Goal: Task Accomplishment & Management: Use online tool/utility

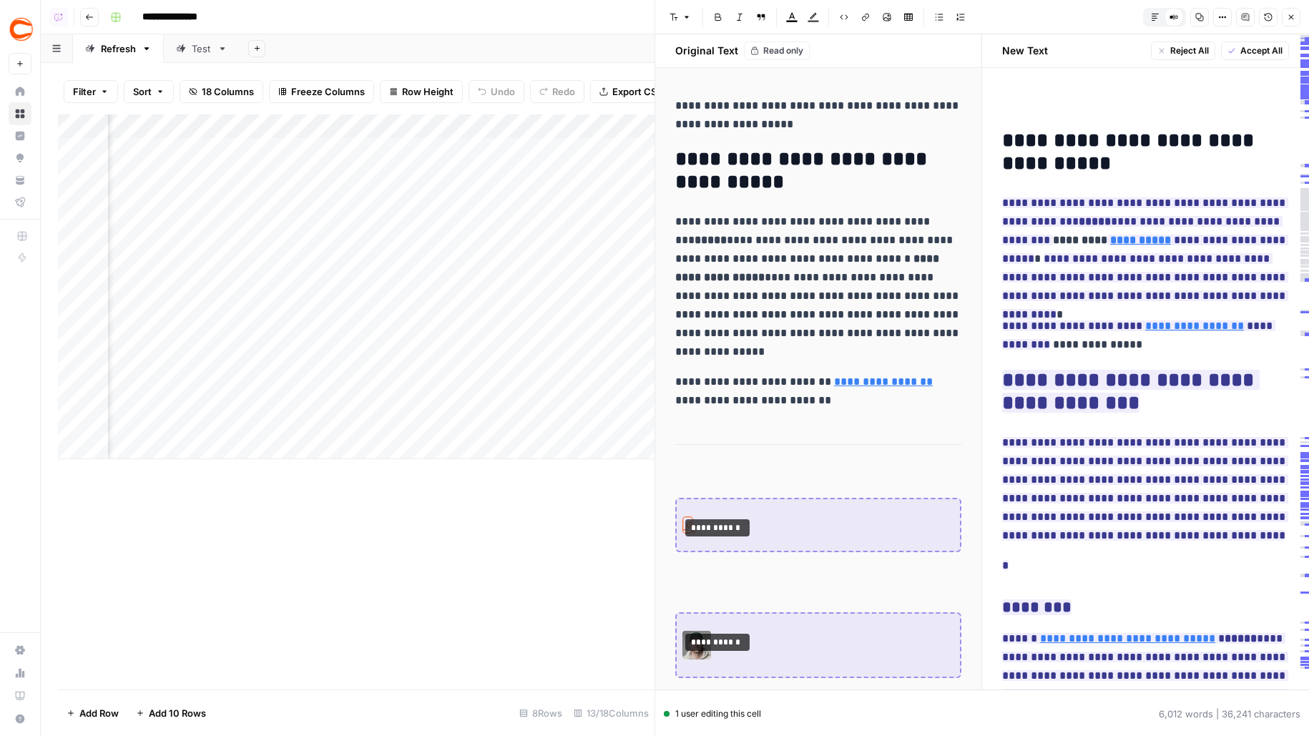
scroll to position [0, 1116]
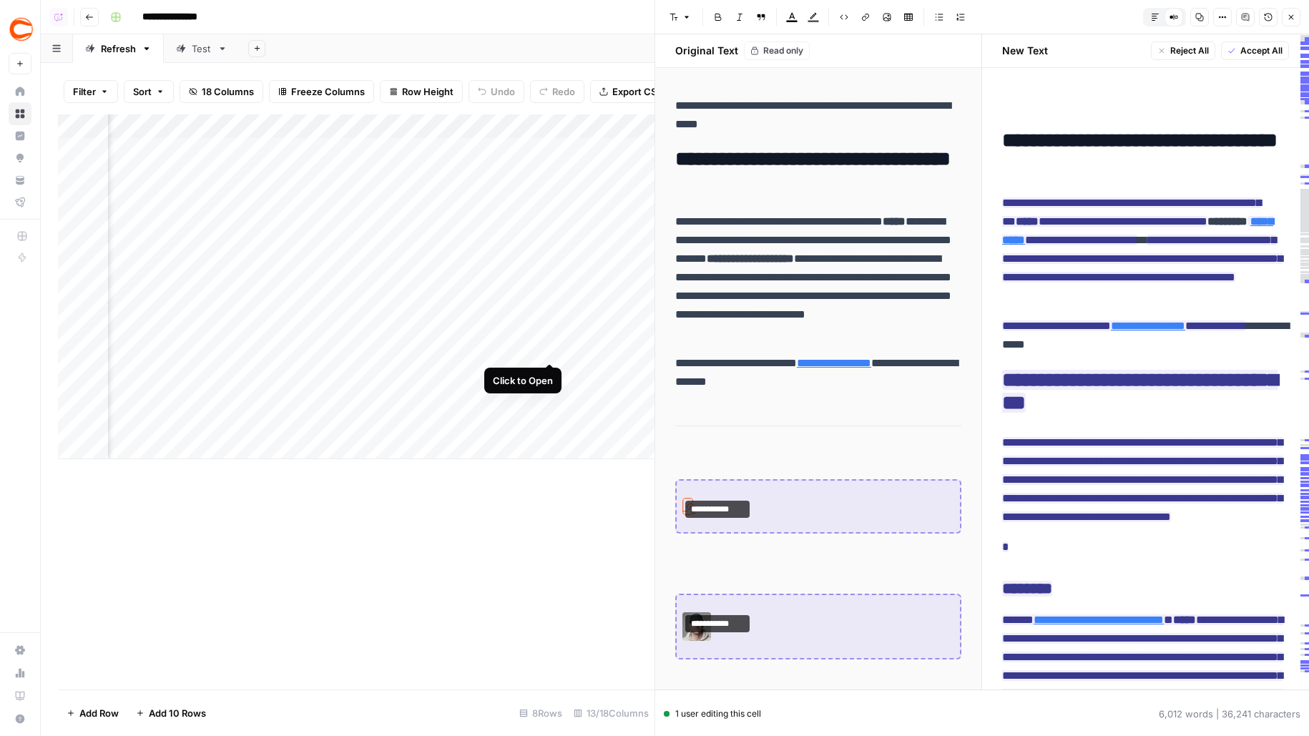
click at [550, 333] on div "Add Column" at bounding box center [356, 286] width 597 height 345
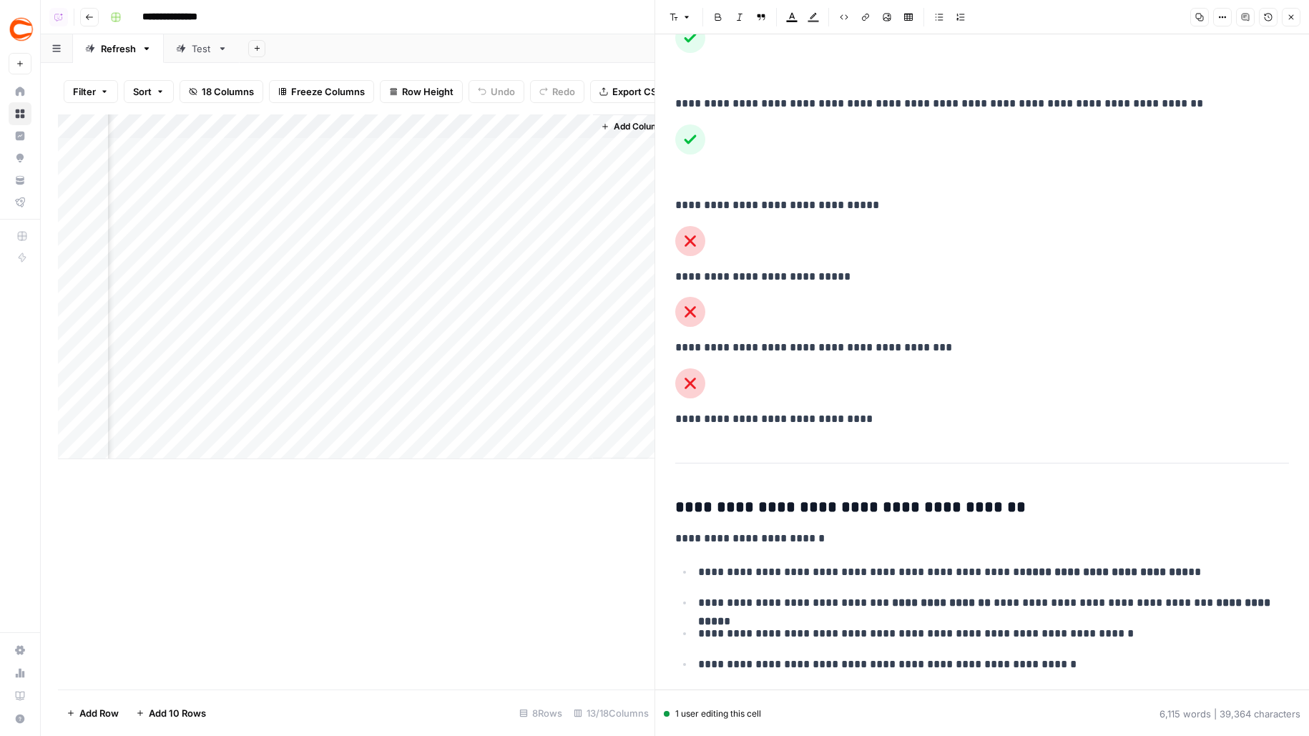
scroll to position [0, 1470]
click at [1288, 24] on button "Close" at bounding box center [1291, 17] width 19 height 19
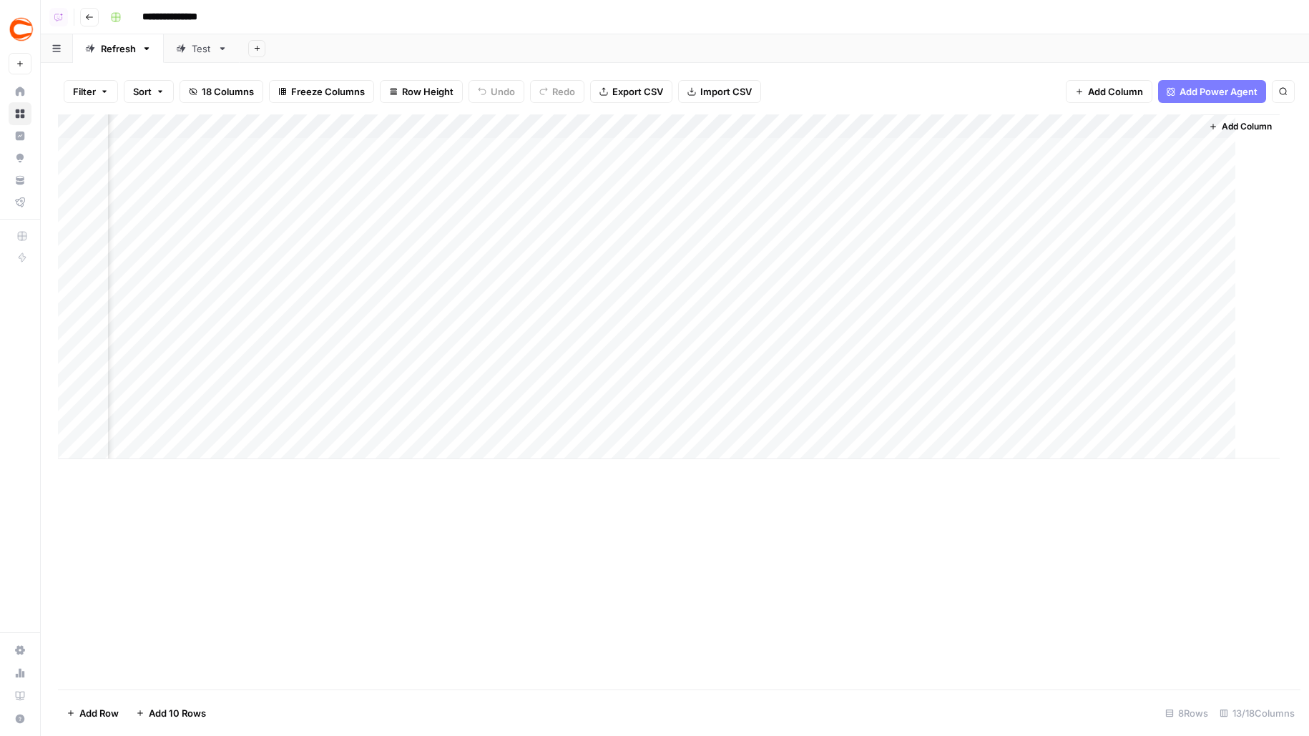
scroll to position [0, 837]
click at [957, 333] on div "Add Column" at bounding box center [675, 286] width 1234 height 345
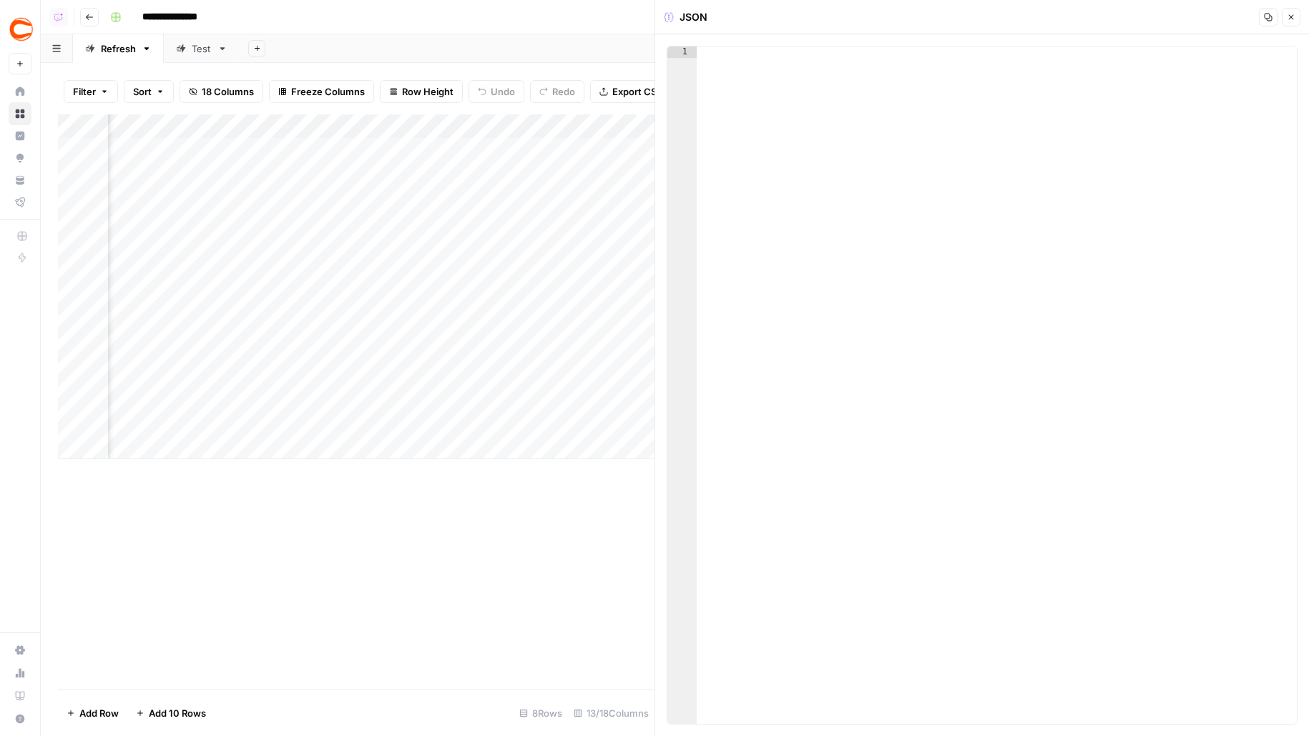
click at [1235, 89] on div at bounding box center [997, 396] width 601 height 701
click at [1298, 19] on button "Close" at bounding box center [1291, 17] width 19 height 19
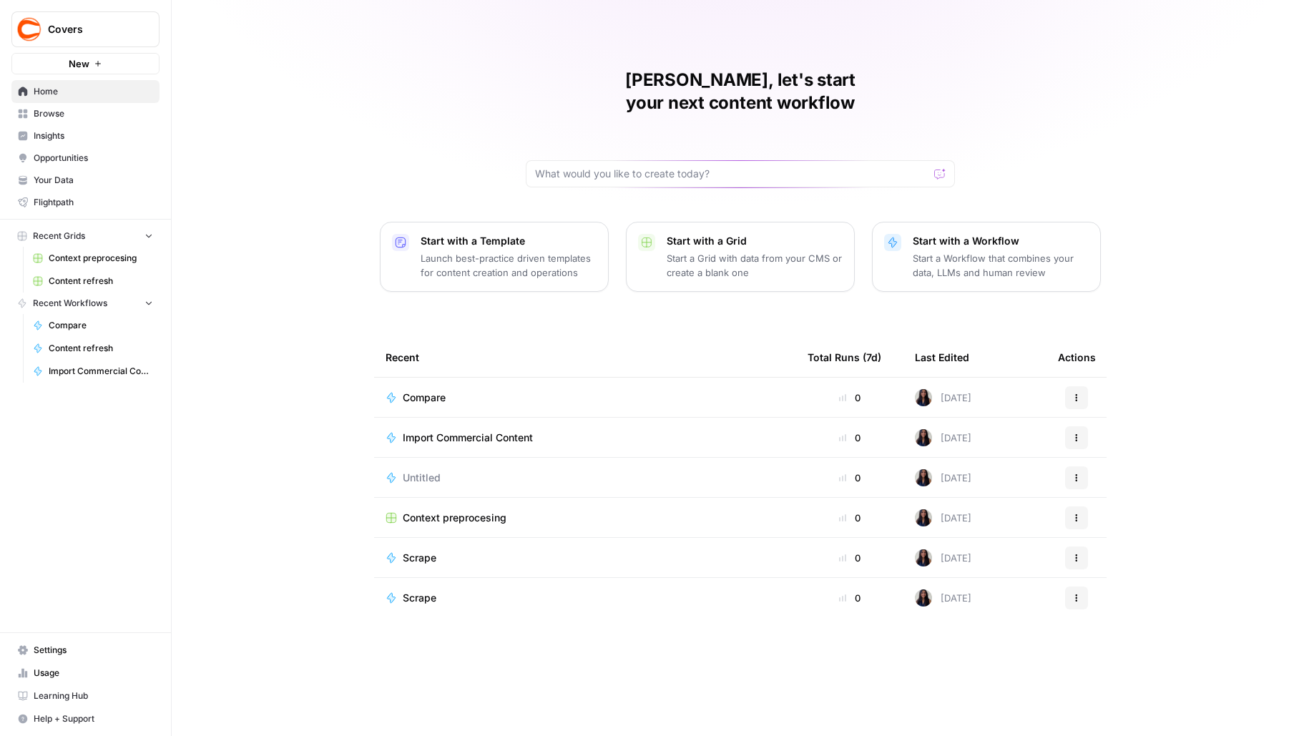
click at [49, 24] on span "Covers" at bounding box center [91, 29] width 87 height 14
type input "airwa"
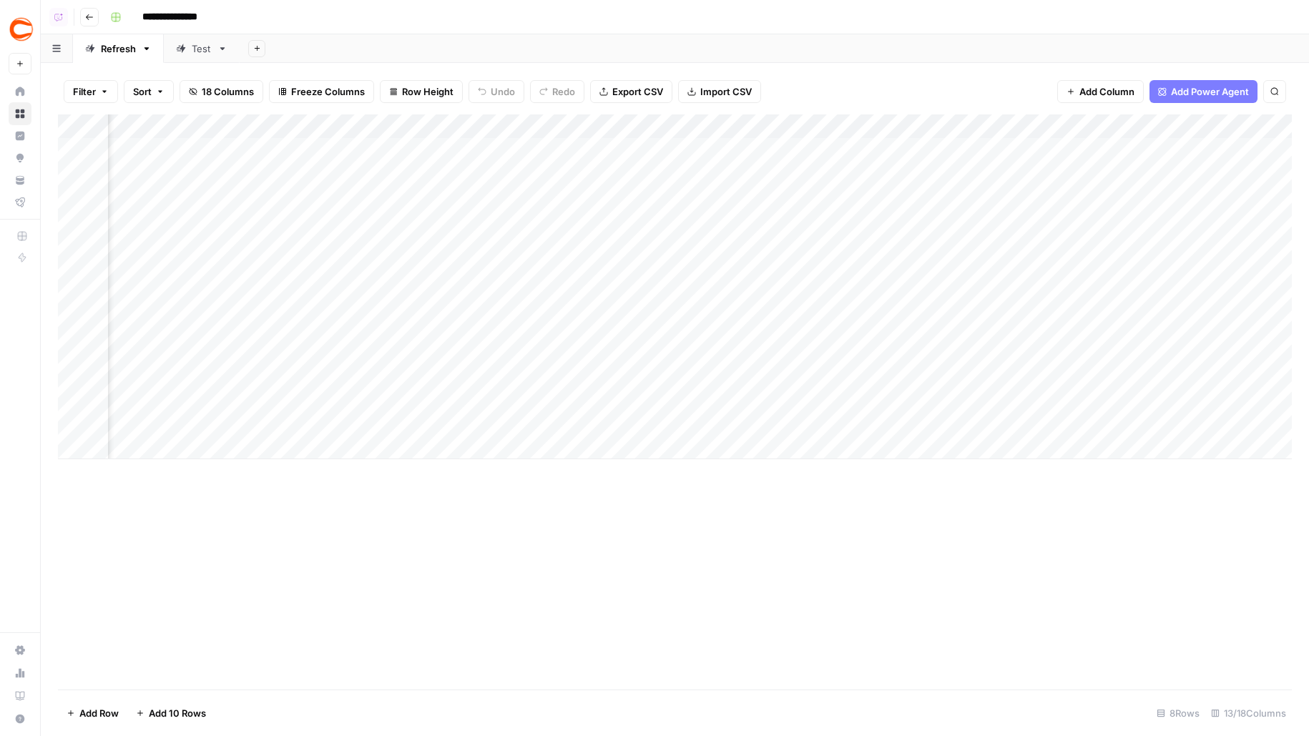
scroll to position [0, 853]
click at [420, 117] on div "Add Column" at bounding box center [675, 286] width 1234 height 345
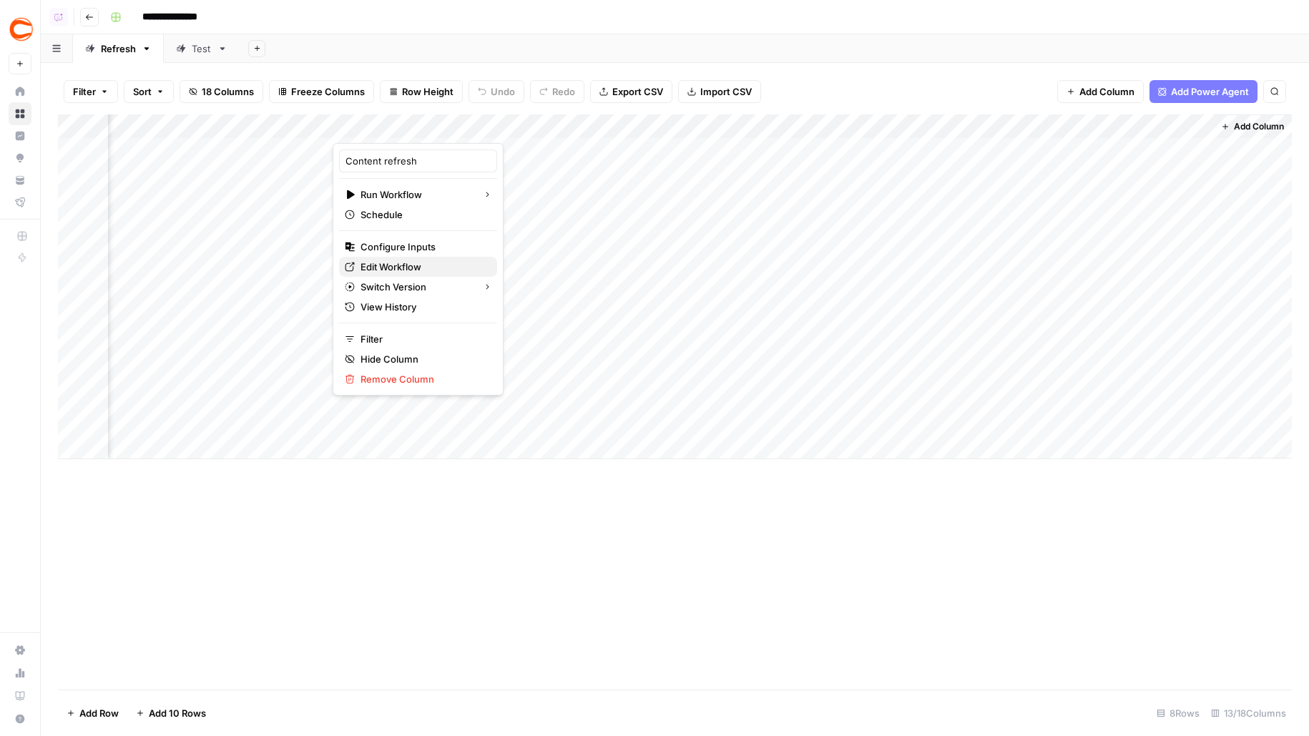
click at [372, 265] on span "Edit Workflow" at bounding box center [422, 267] width 125 height 14
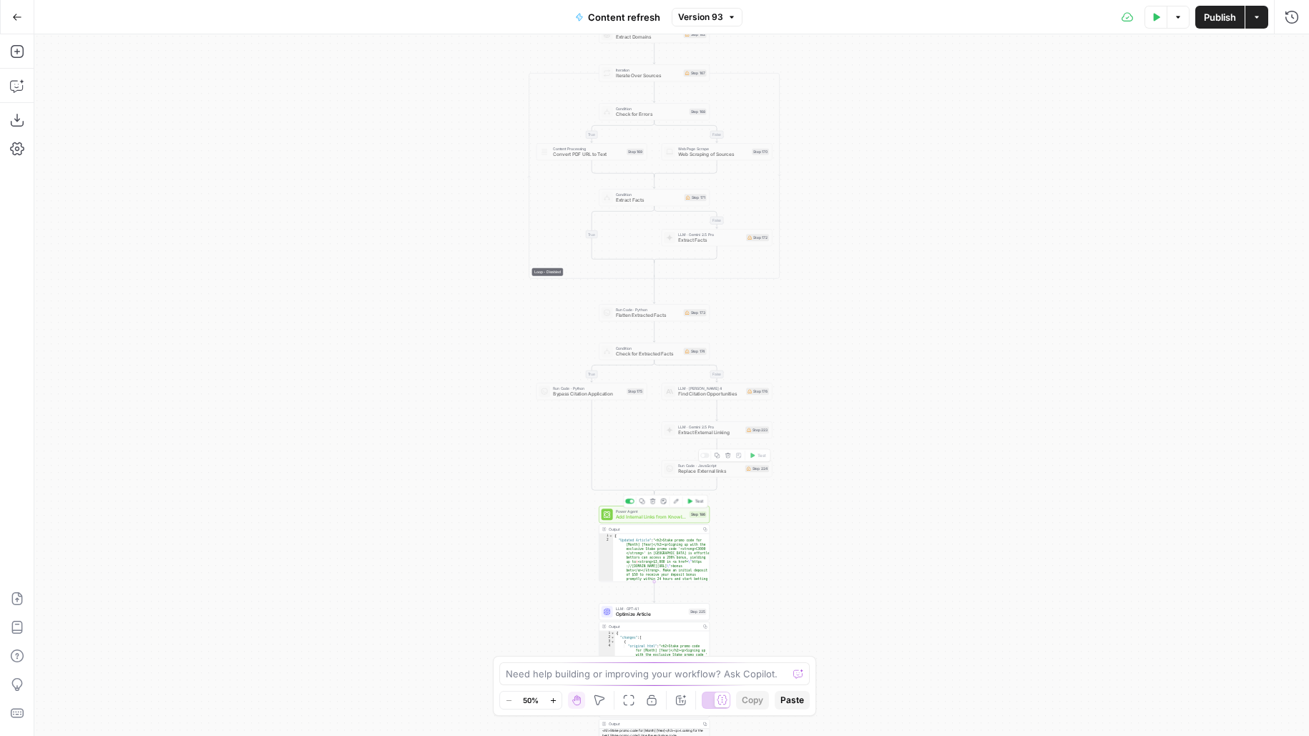
click at [648, 519] on span "Add Internal Links from Knowledge Base - Fork" at bounding box center [651, 517] width 71 height 7
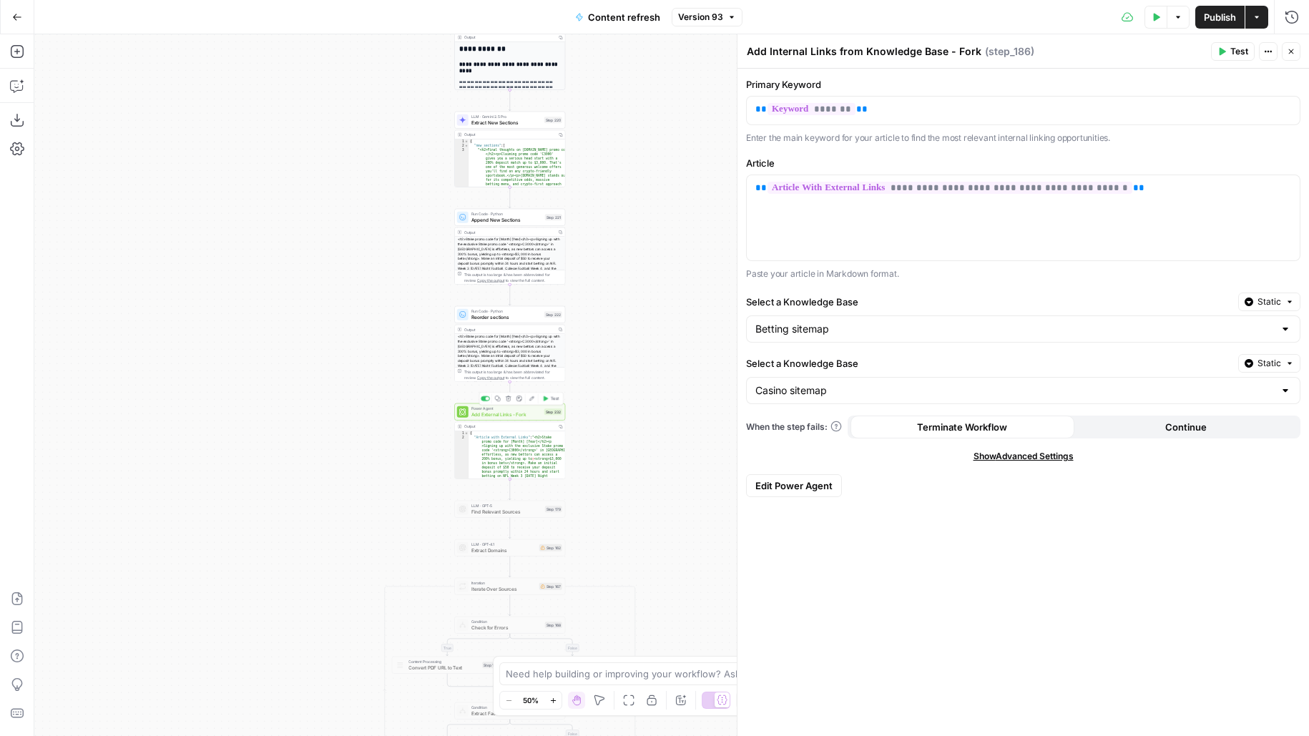
click at [548, 409] on div "Step 232" at bounding box center [553, 411] width 18 height 6
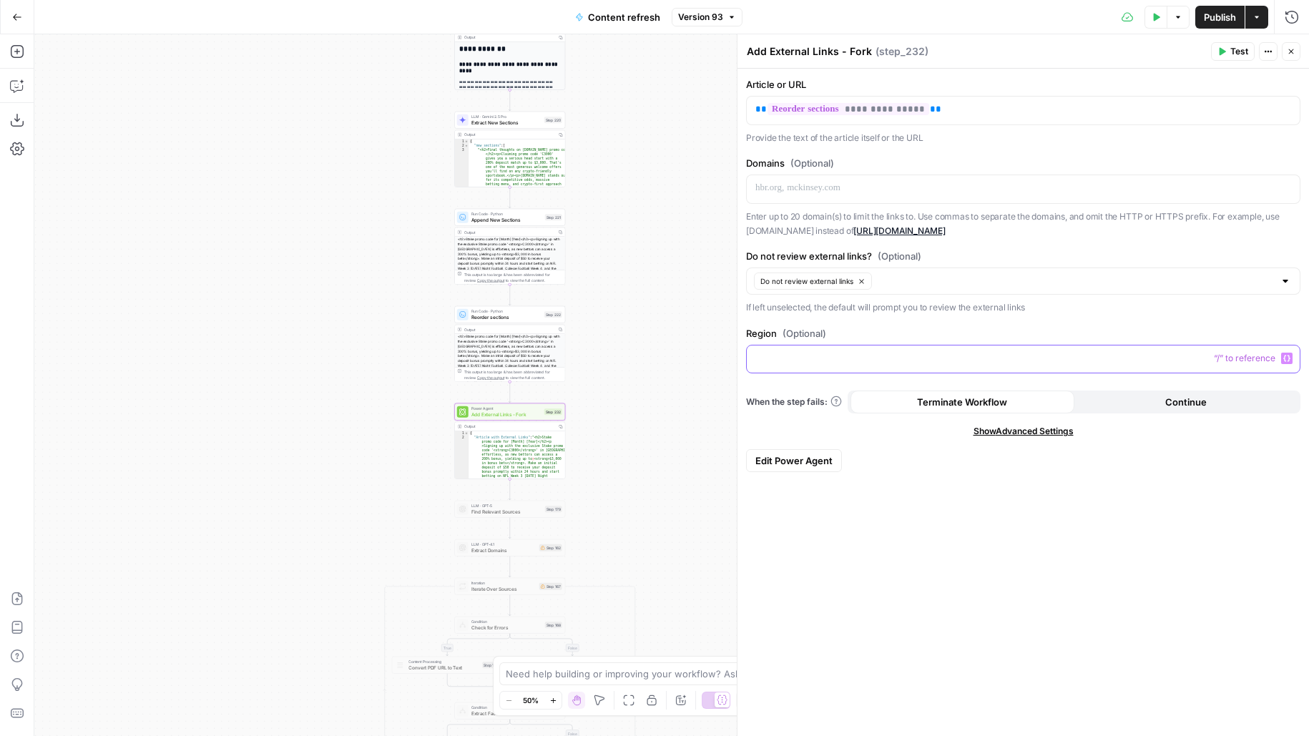
click at [823, 356] on p at bounding box center [1023, 358] width 536 height 14
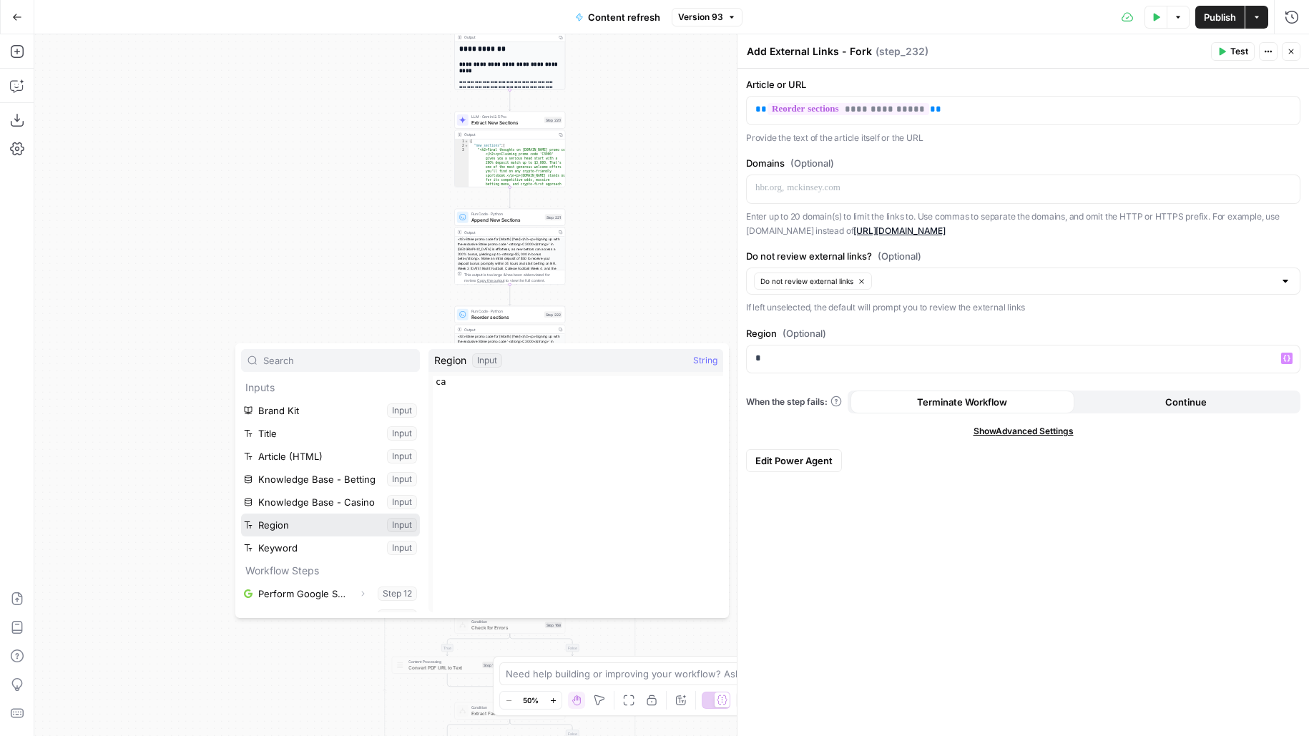
click at [361, 523] on button "Select variable Region" at bounding box center [330, 525] width 179 height 23
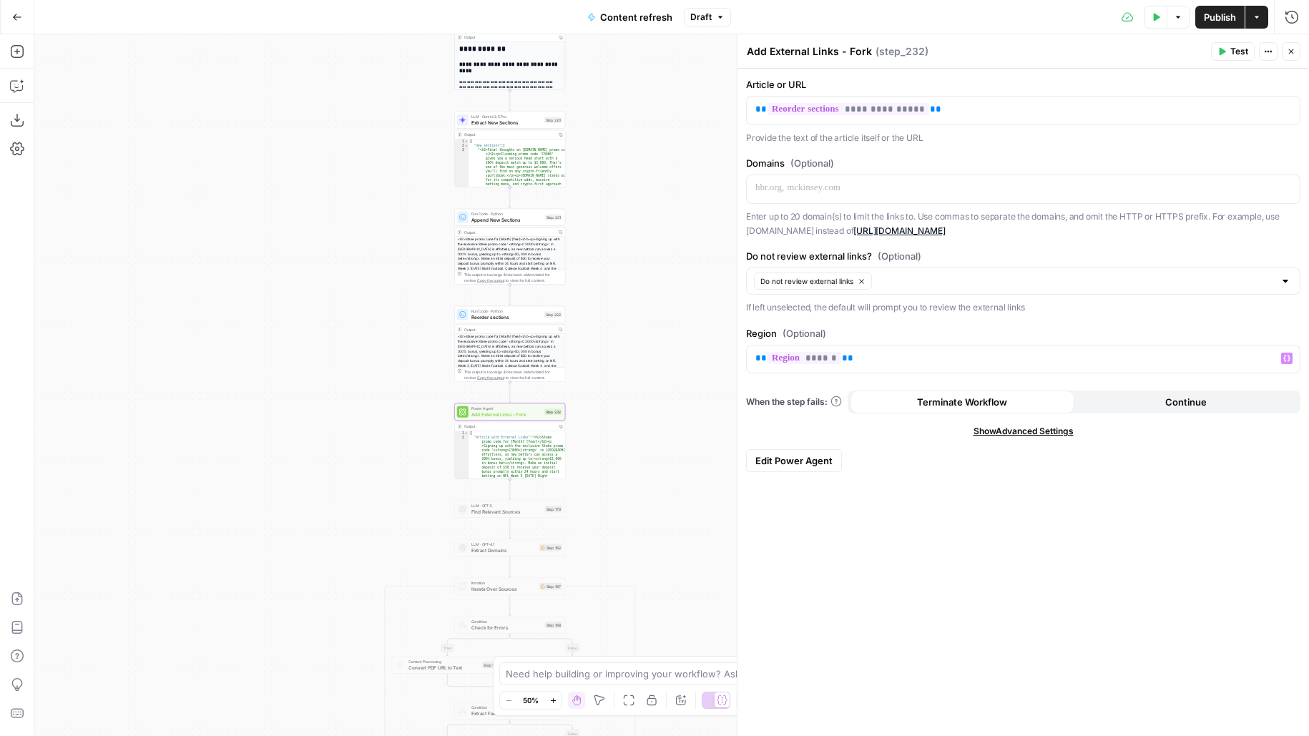
click at [1297, 46] on button "Close" at bounding box center [1291, 51] width 19 height 19
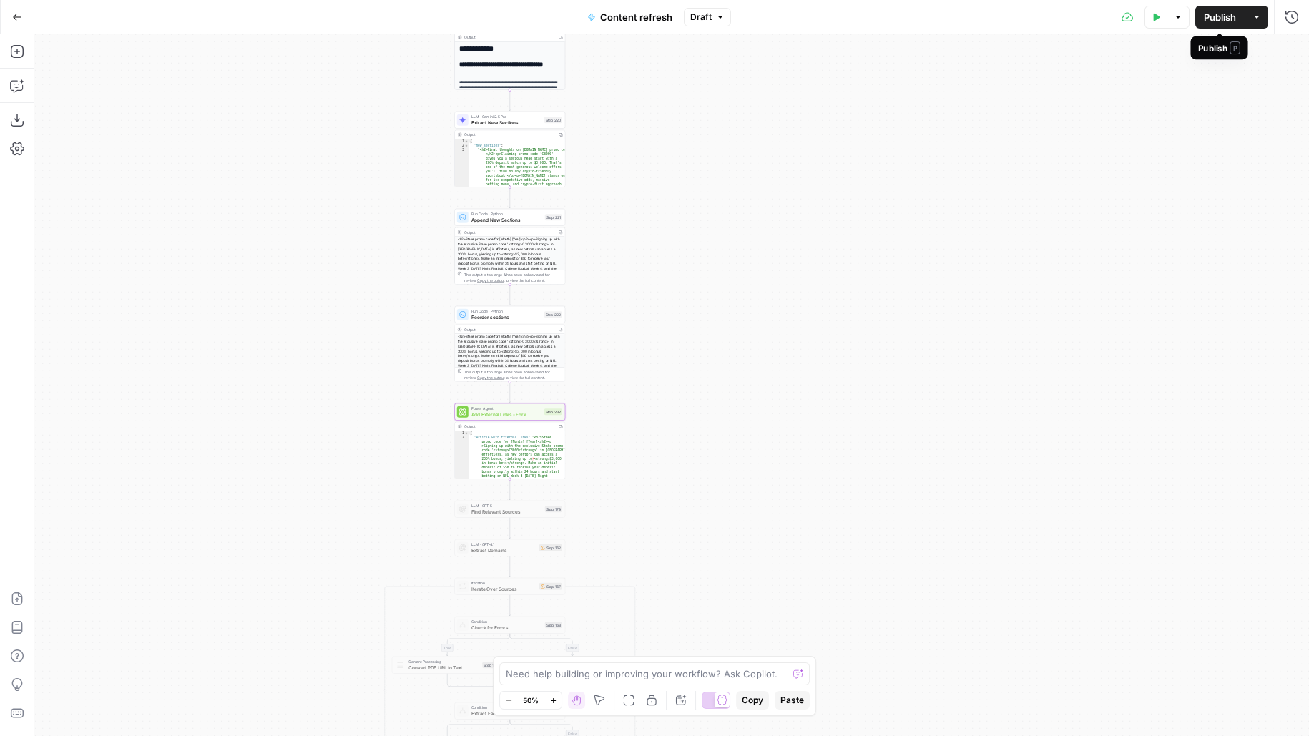
click at [1224, 12] on span "Publish" at bounding box center [1220, 17] width 32 height 14
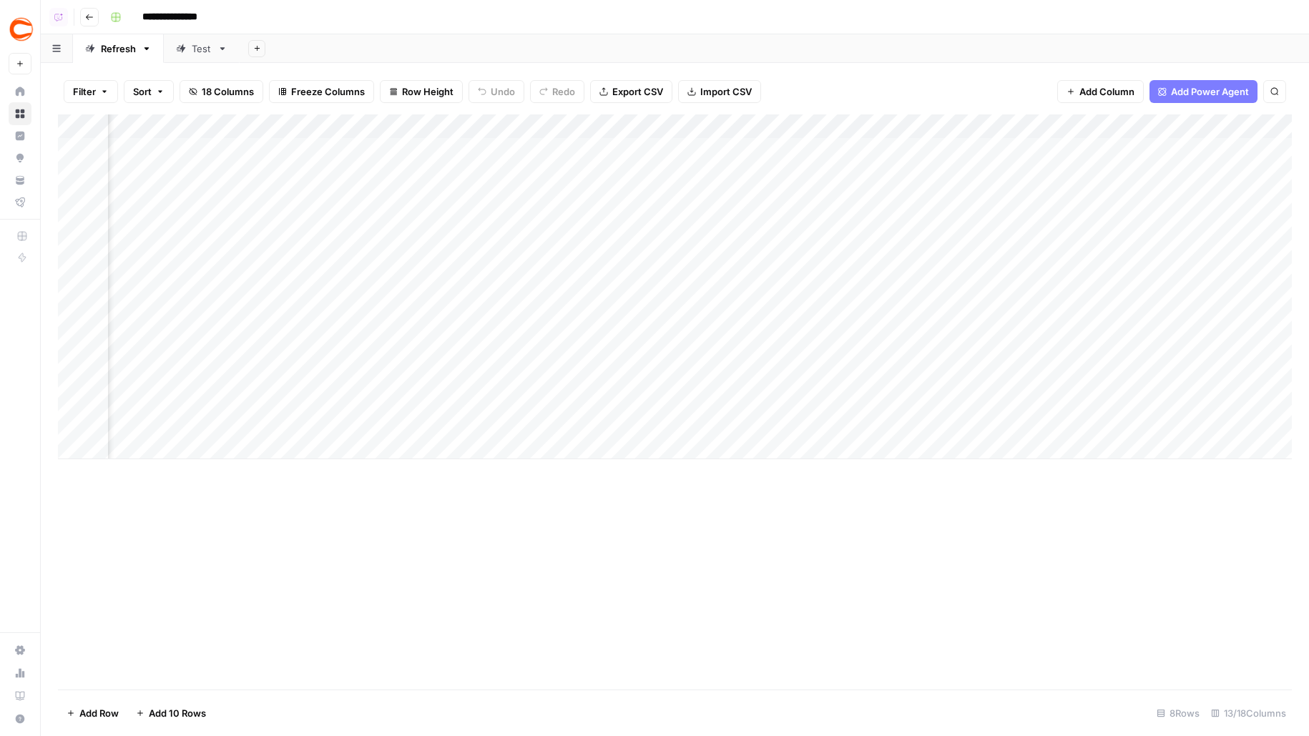
scroll to position [0, 734]
click at [549, 374] on div "Add Column" at bounding box center [675, 286] width 1234 height 345
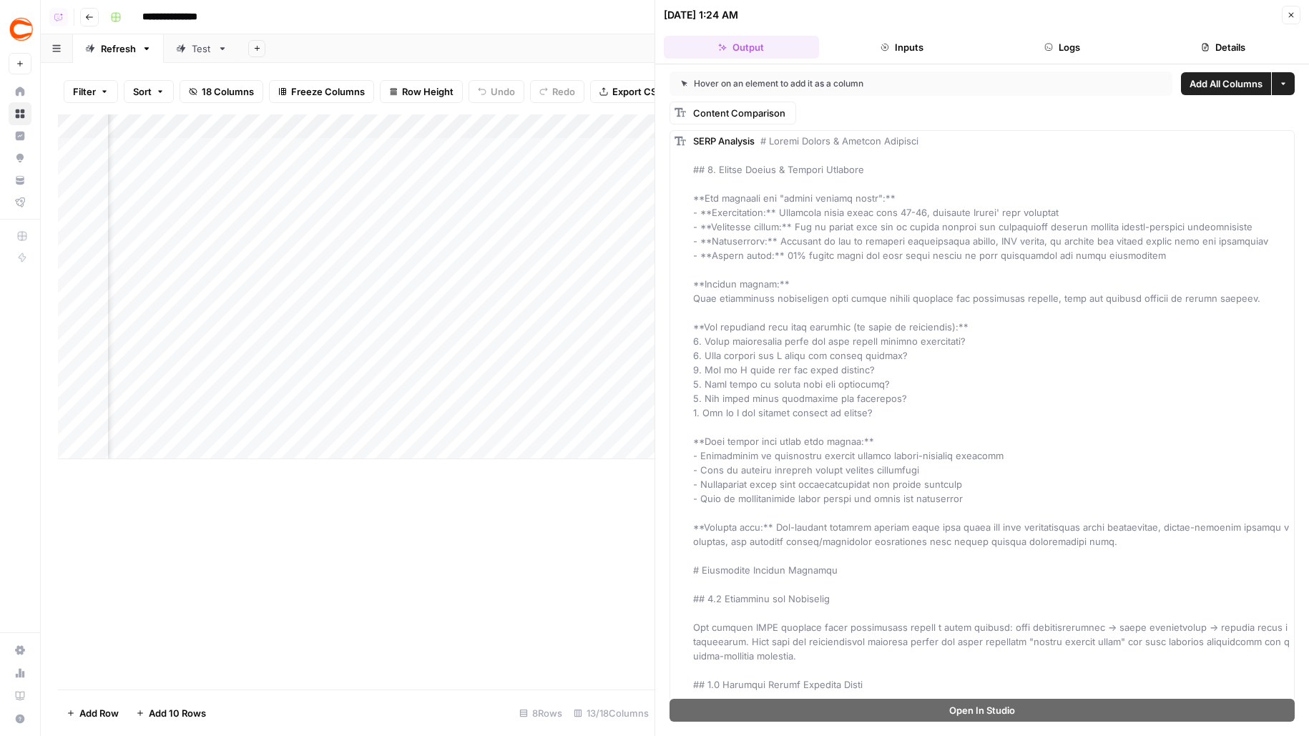
scroll to position [0, 953]
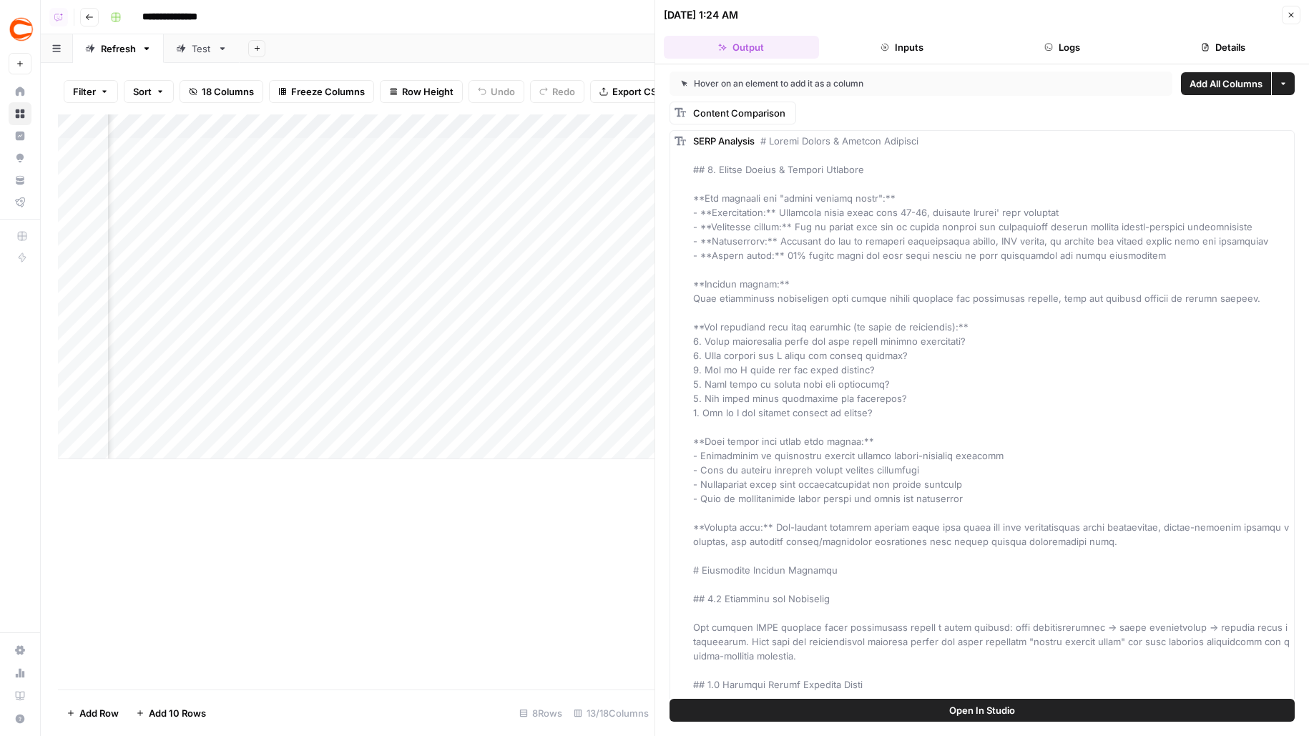
click at [1086, 42] on button "Logs" at bounding box center [1062, 47] width 155 height 23
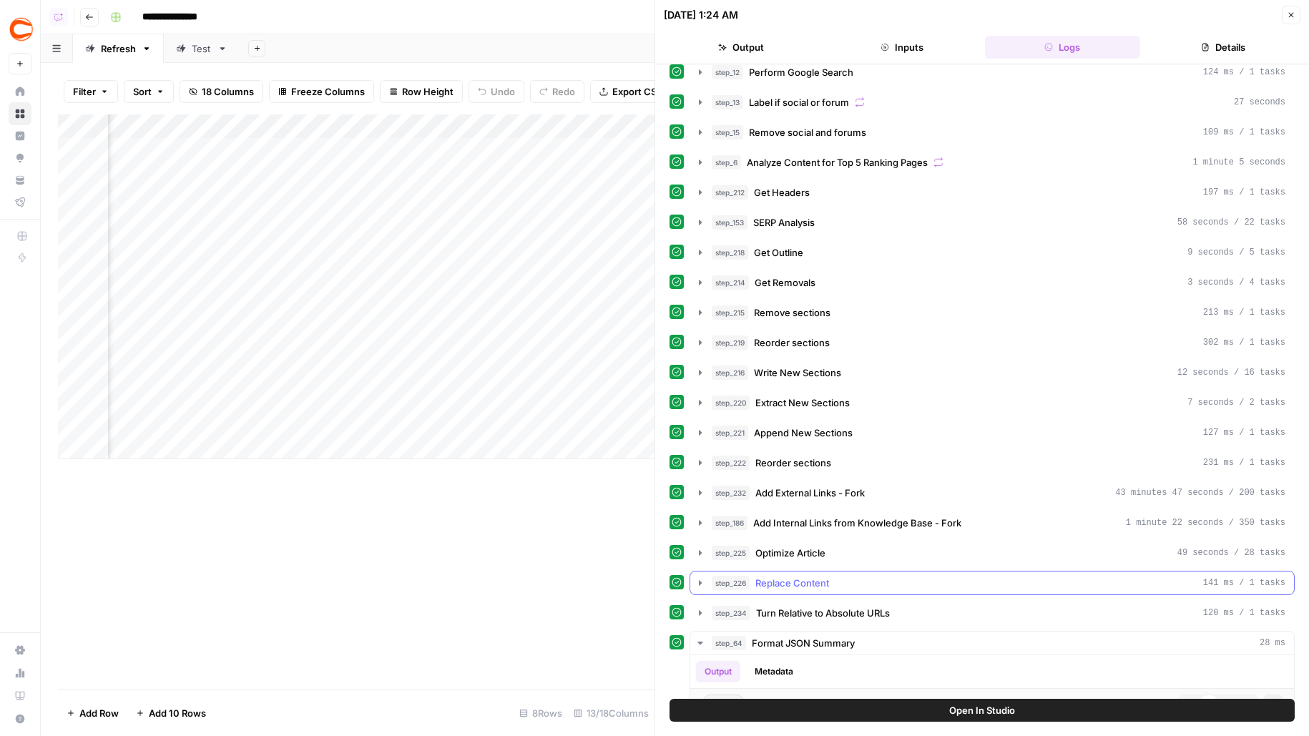
scroll to position [0, 0]
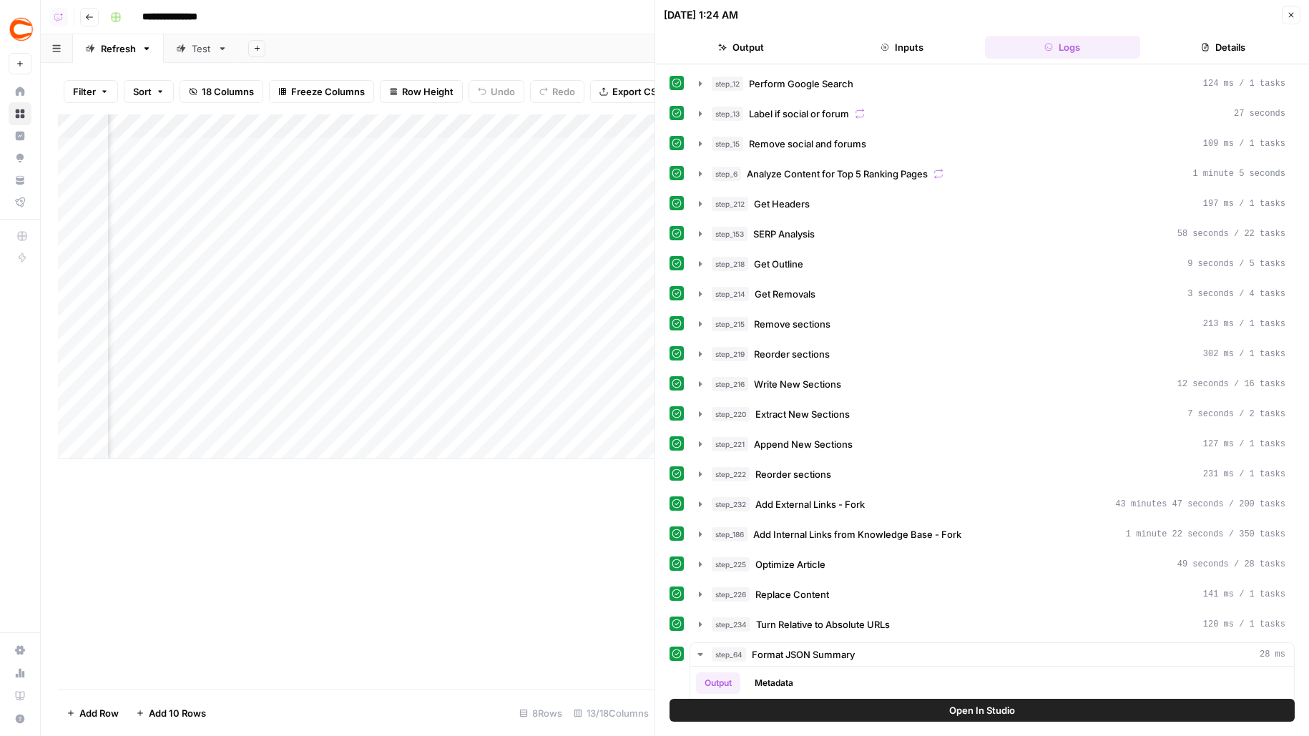
click at [1221, 49] on button "Details" at bounding box center [1223, 47] width 155 height 23
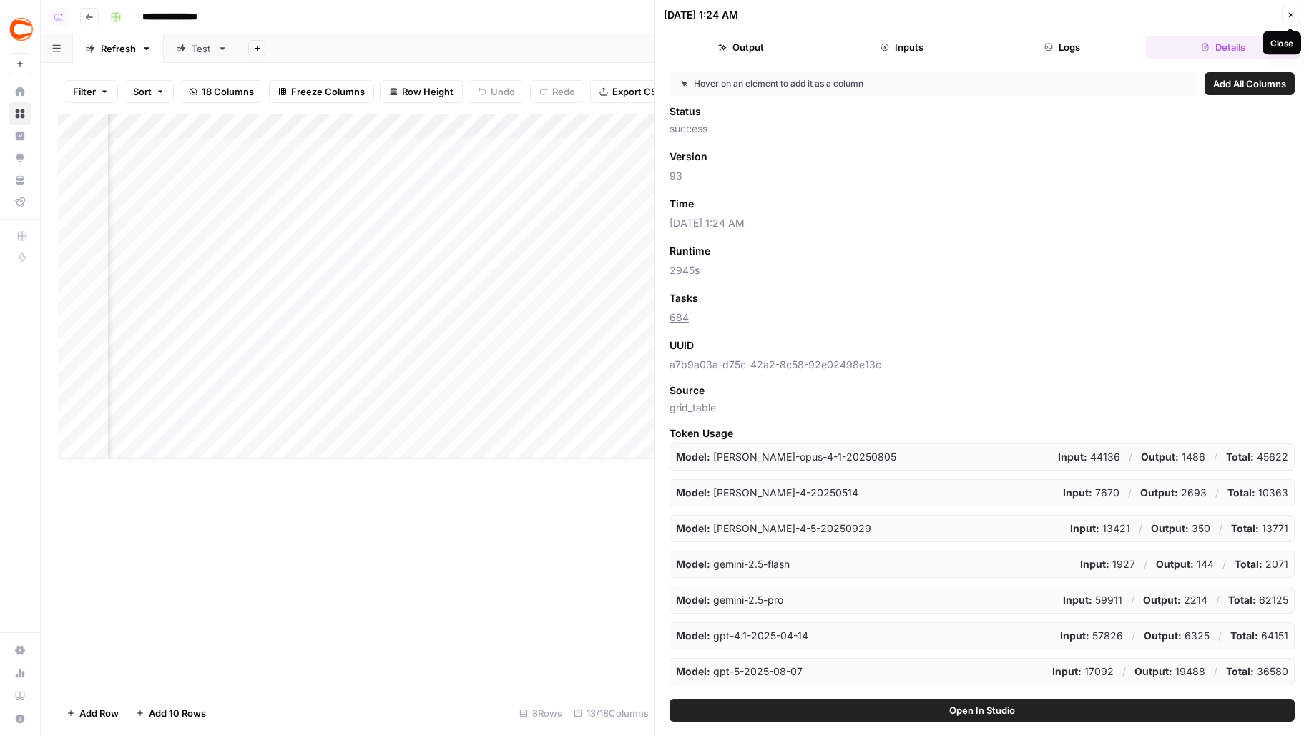
click at [1290, 16] on icon "button" at bounding box center [1291, 15] width 5 height 5
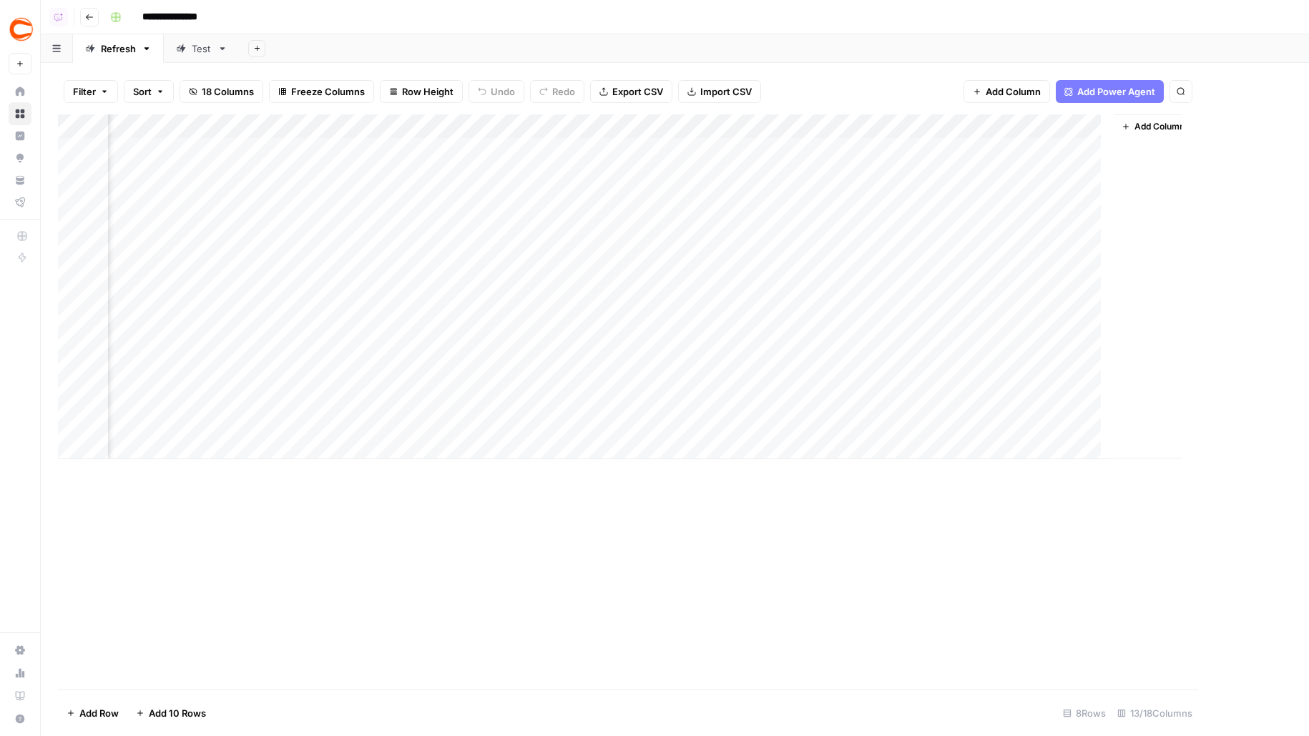
scroll to position [0, 837]
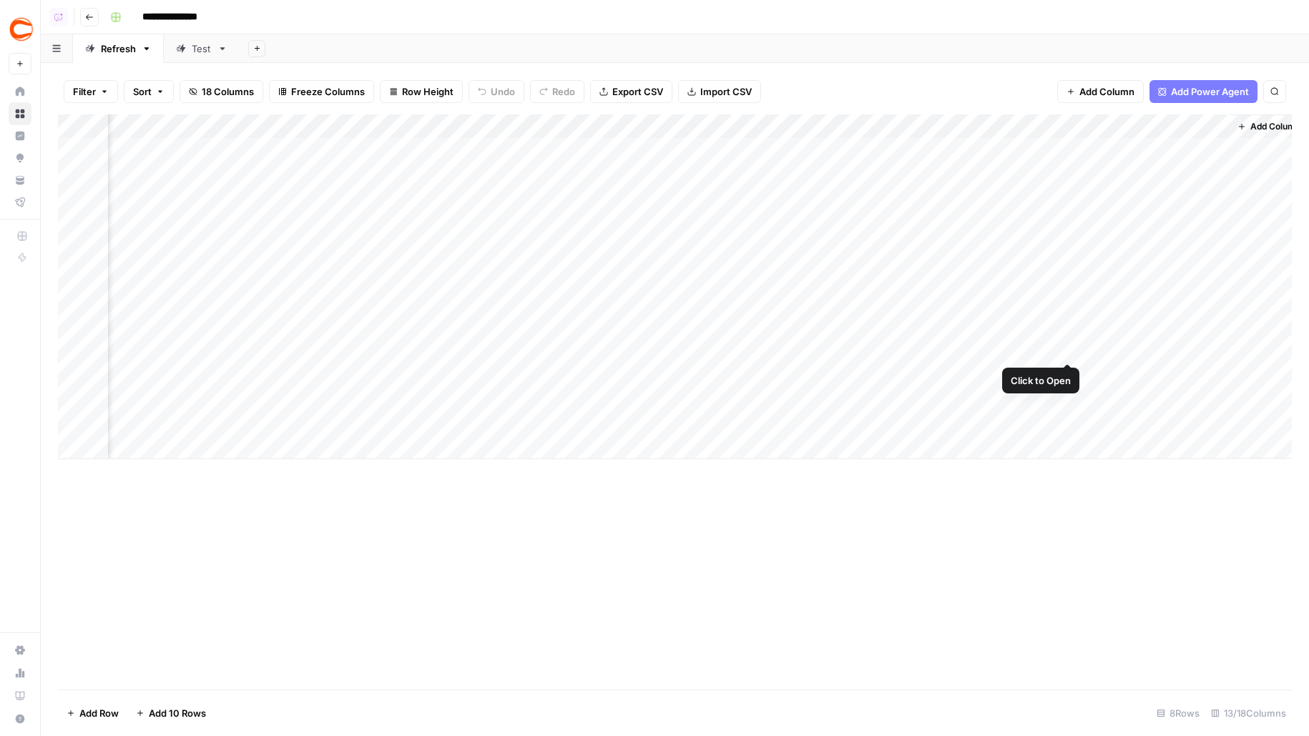
click at [1071, 332] on div "Add Column" at bounding box center [675, 286] width 1234 height 345
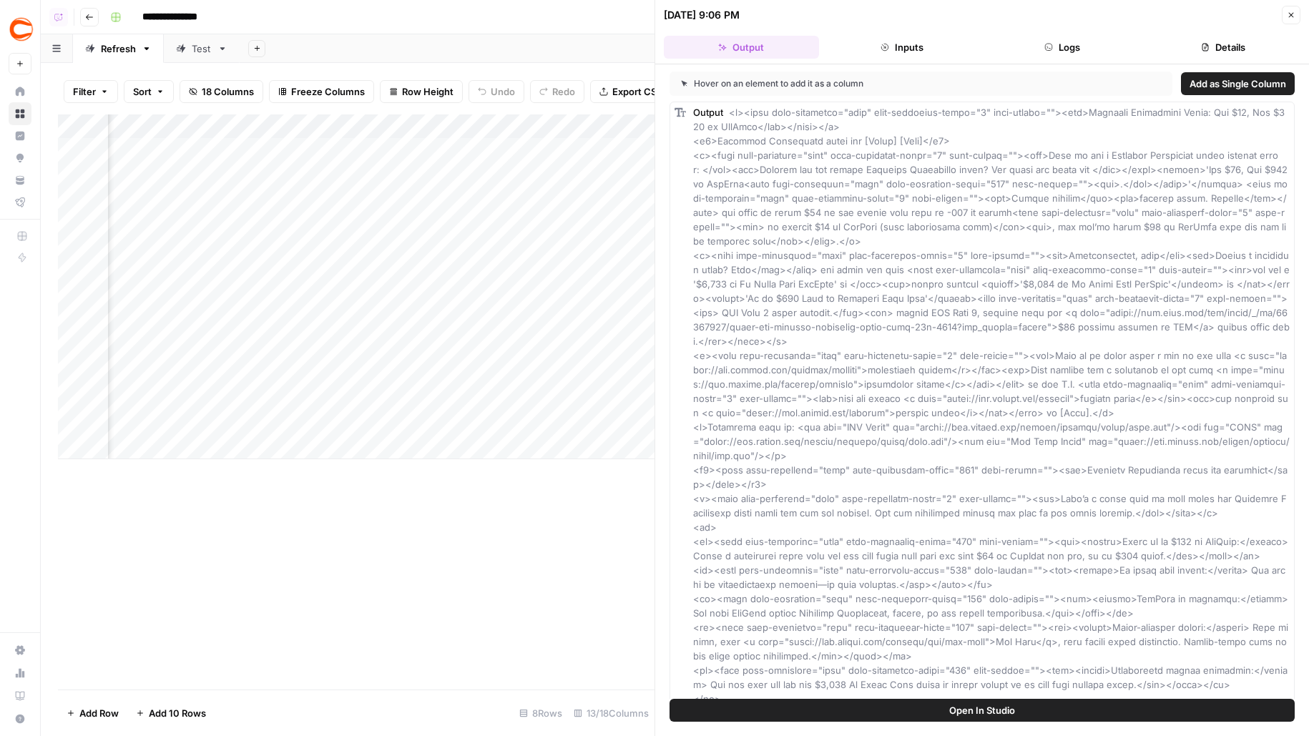
click at [1295, 14] on icon "button" at bounding box center [1291, 15] width 9 height 9
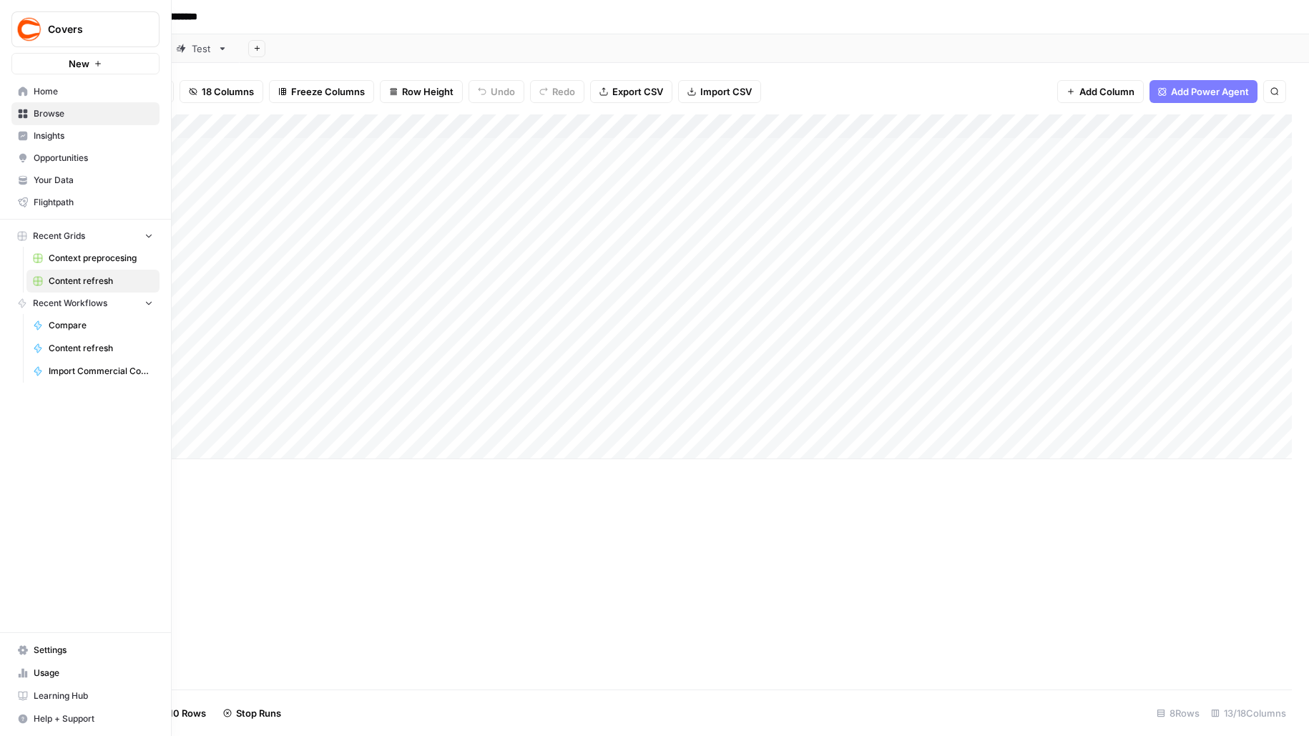
click at [46, 144] on link "Insights" at bounding box center [85, 135] width 148 height 23
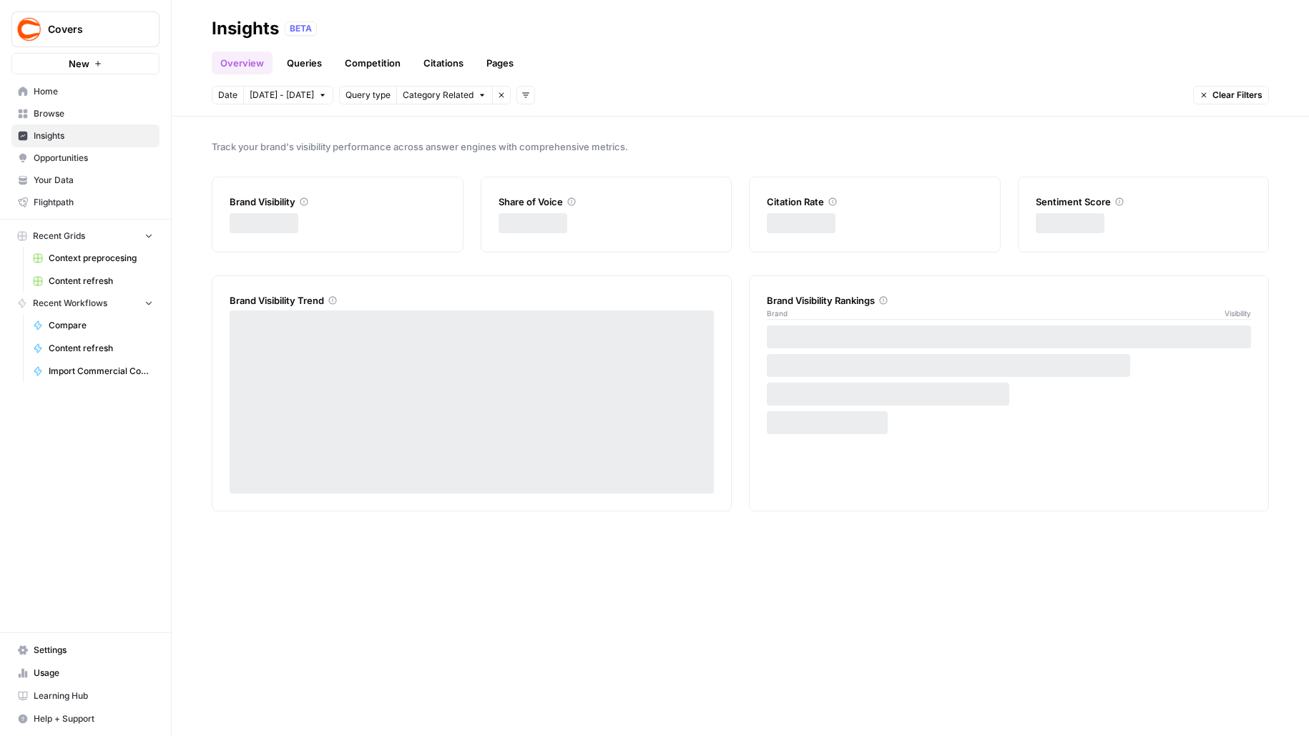
click at [48, 162] on span "Opportunities" at bounding box center [93, 158] width 119 height 13
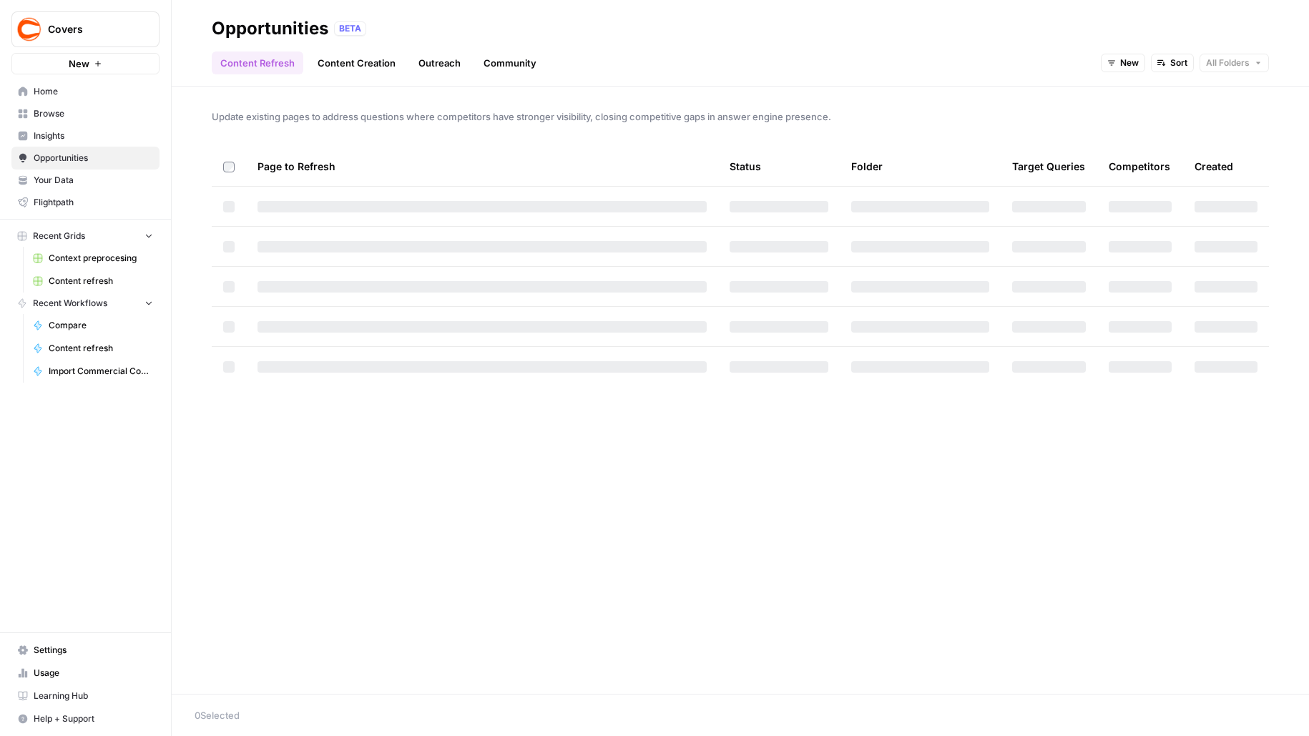
click at [46, 185] on span "Your Data" at bounding box center [93, 180] width 119 height 13
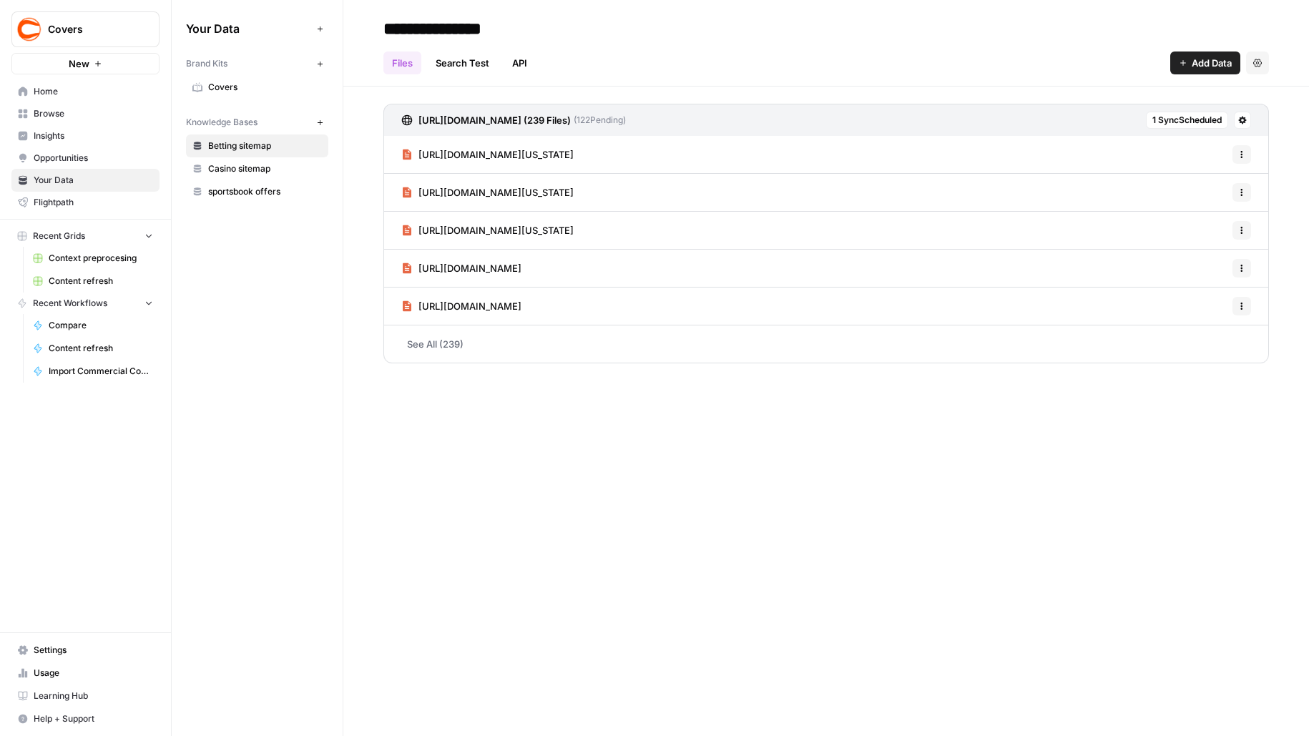
click at [83, 116] on span "Browse" at bounding box center [93, 113] width 119 height 13
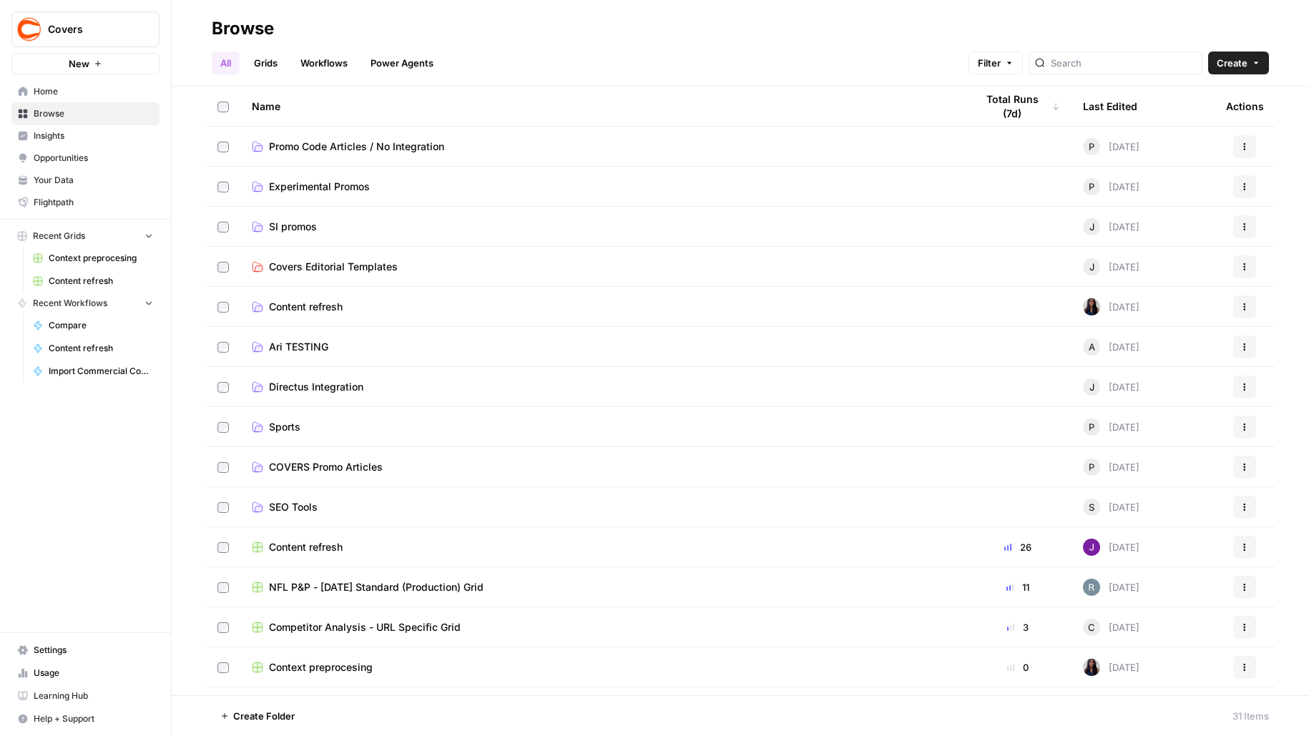
click at [417, 152] on span "Promo Code Articles / No Integration" at bounding box center [356, 146] width 175 height 14
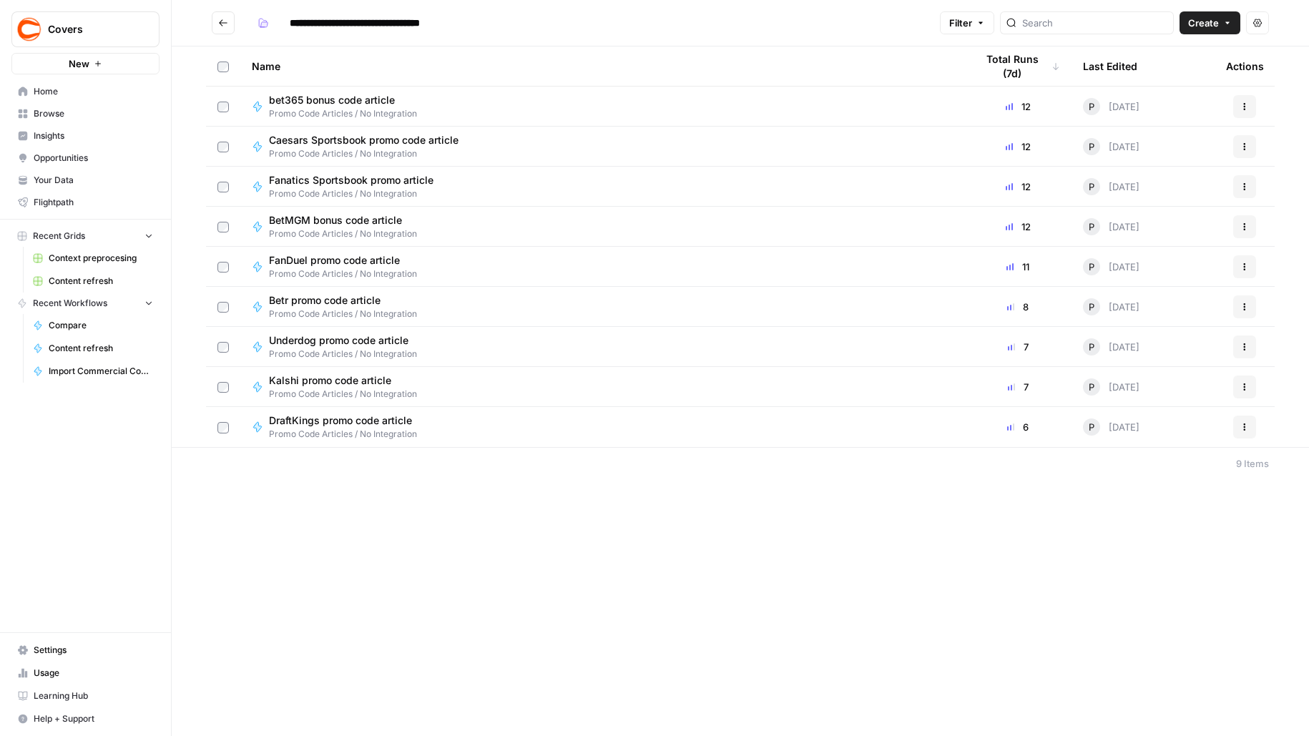
click at [222, 23] on icon "Go back" at bounding box center [223, 23] width 10 height 10
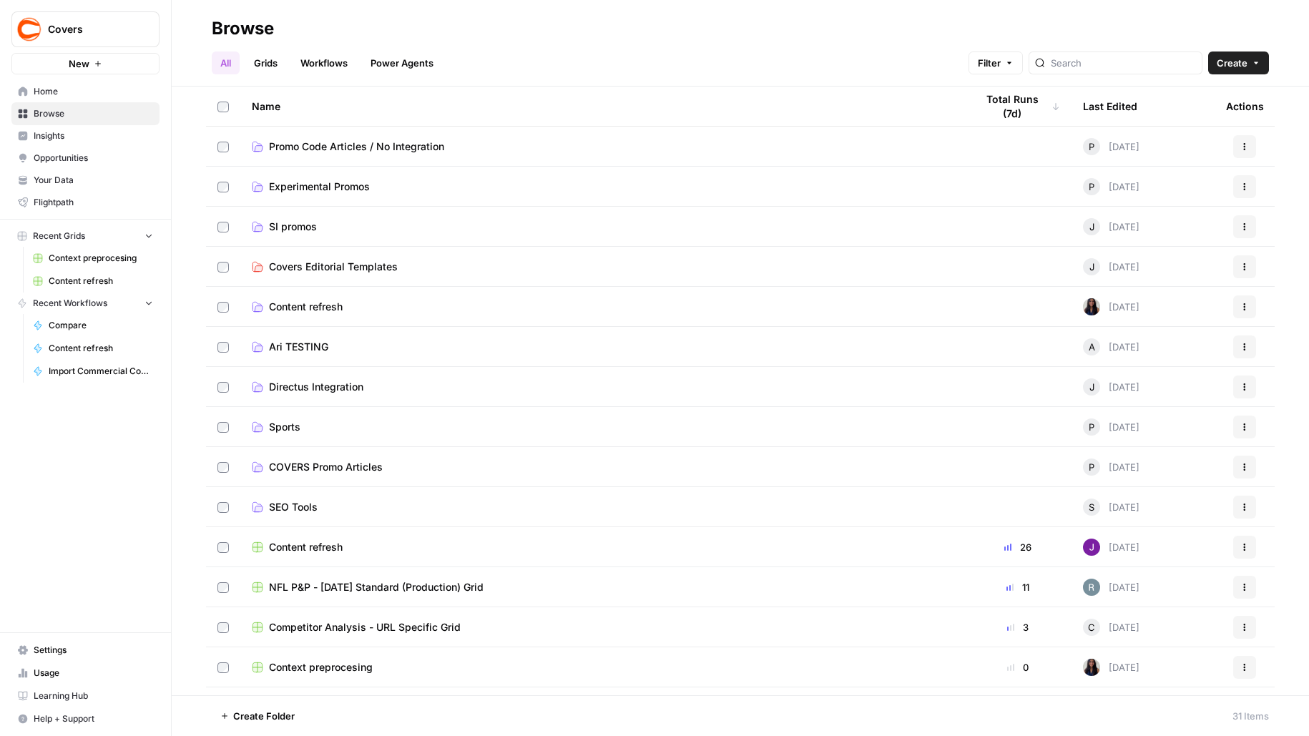
click at [287, 308] on span "Content refresh" at bounding box center [306, 307] width 74 height 14
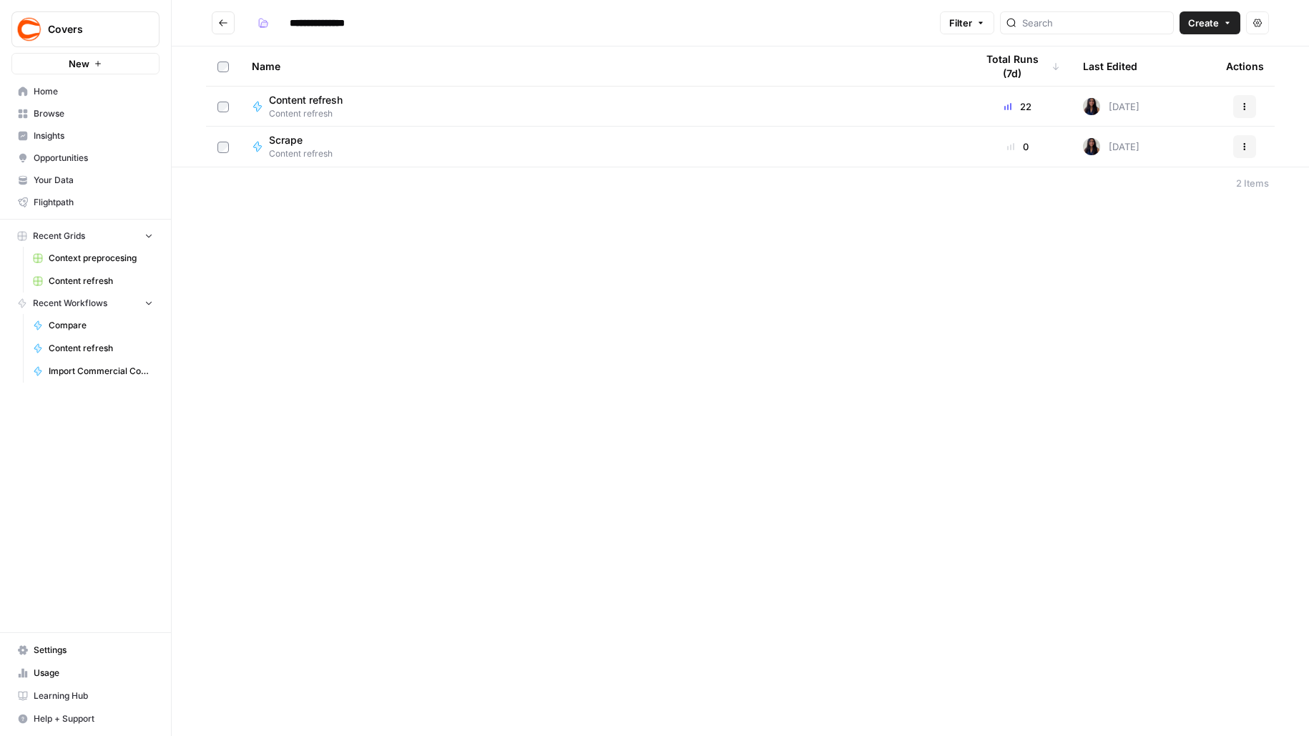
click at [232, 21] on button "Go back" at bounding box center [223, 22] width 23 height 23
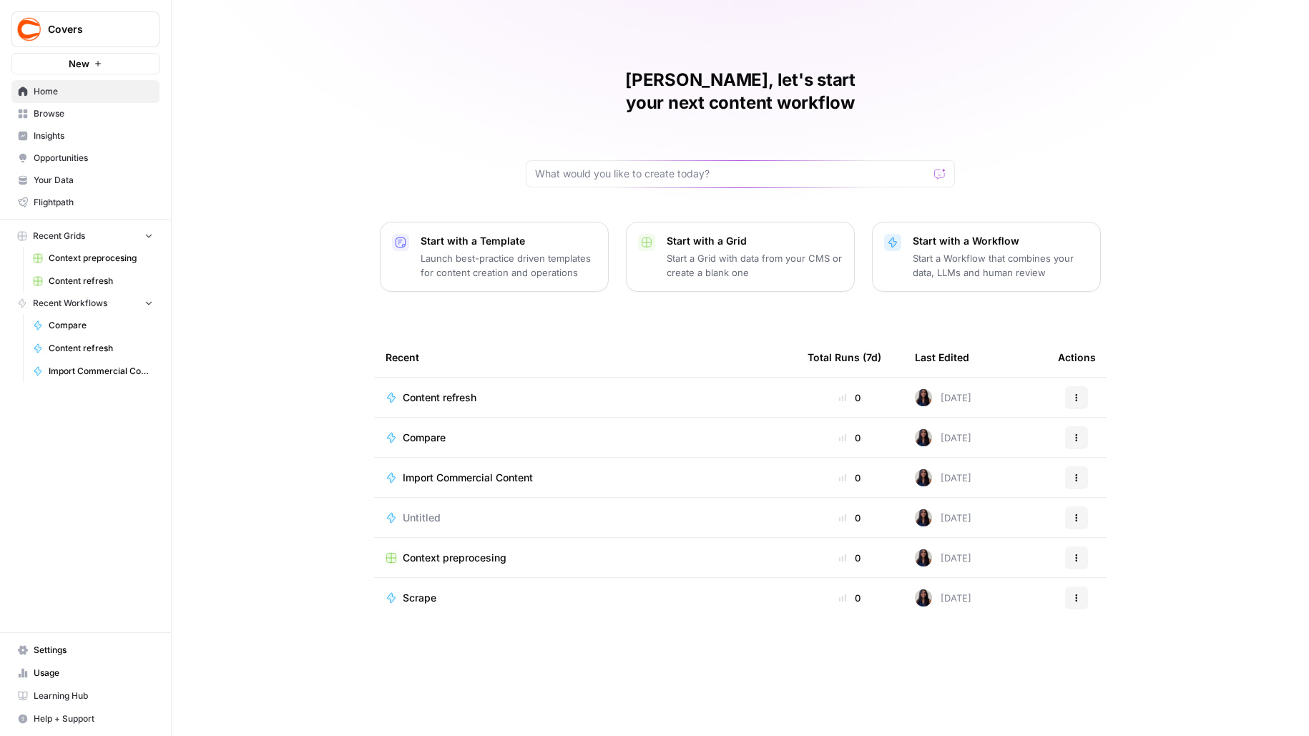
click at [127, 277] on span "Content refresh" at bounding box center [101, 281] width 104 height 13
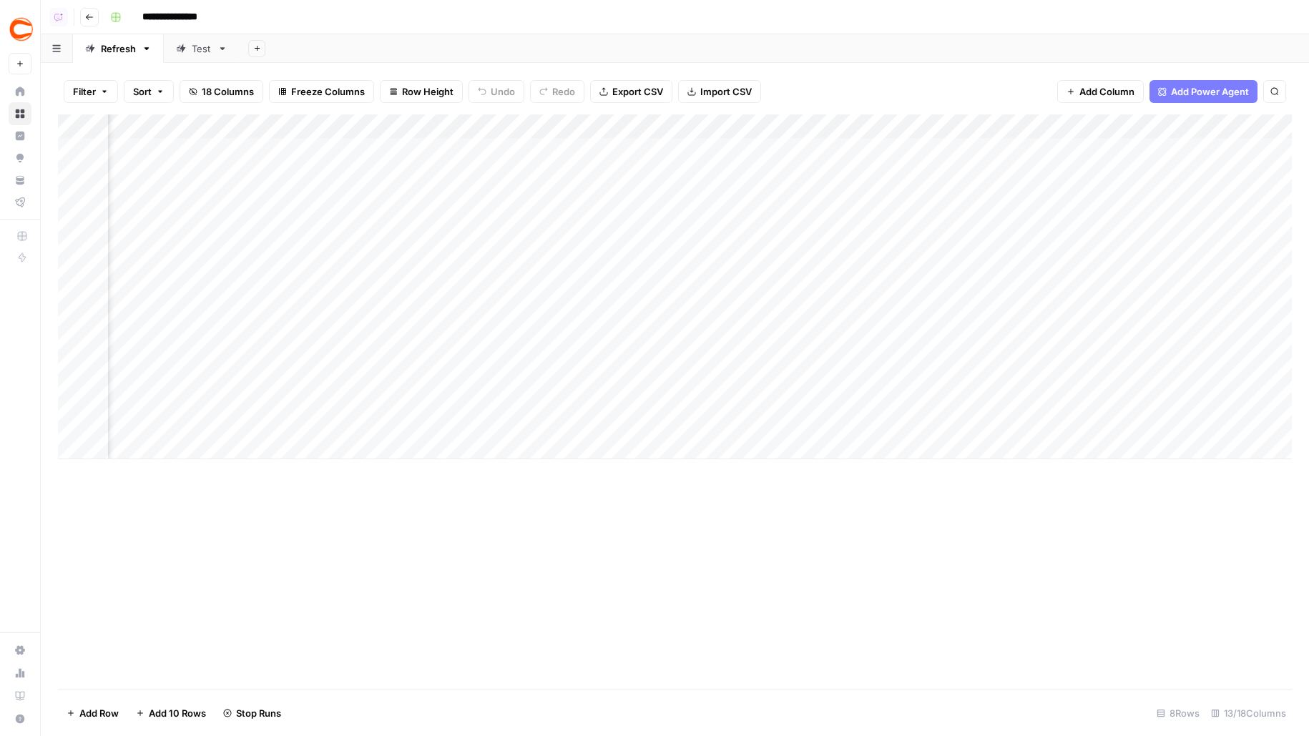
scroll to position [0, 320]
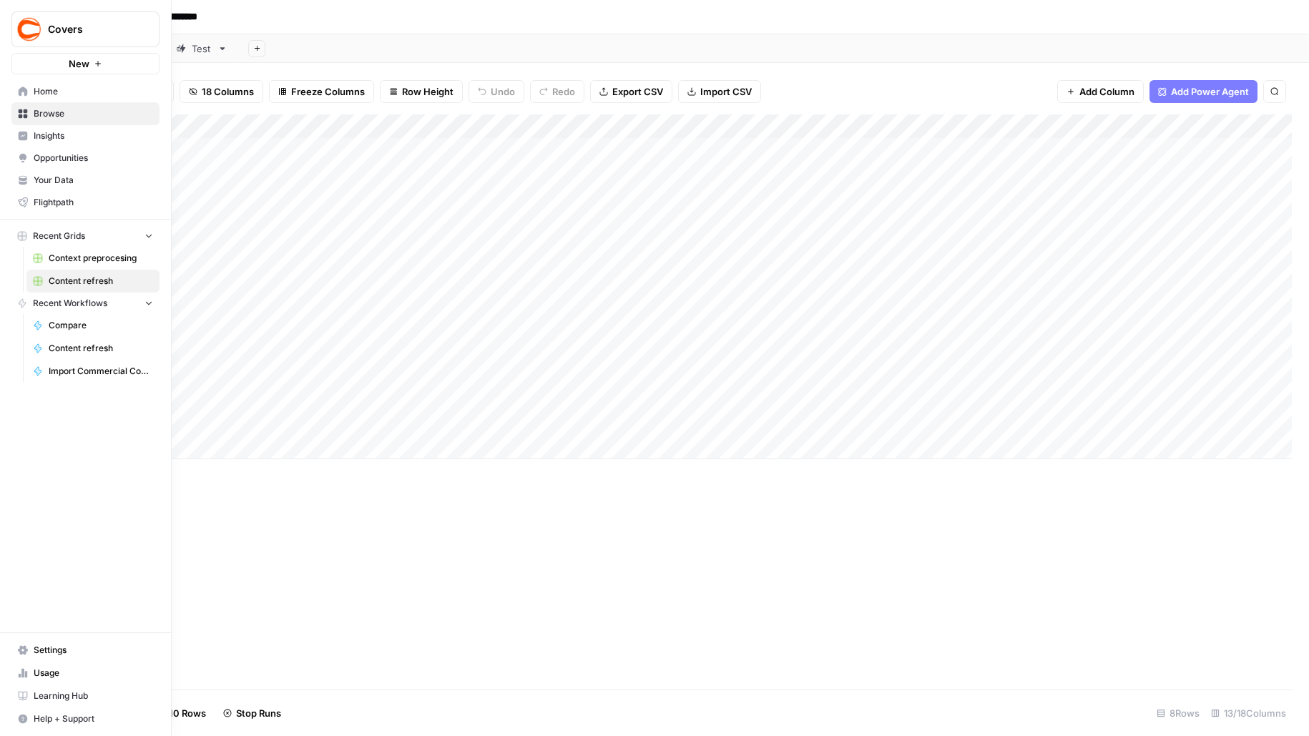
click at [55, 134] on span "Insights" at bounding box center [93, 135] width 119 height 13
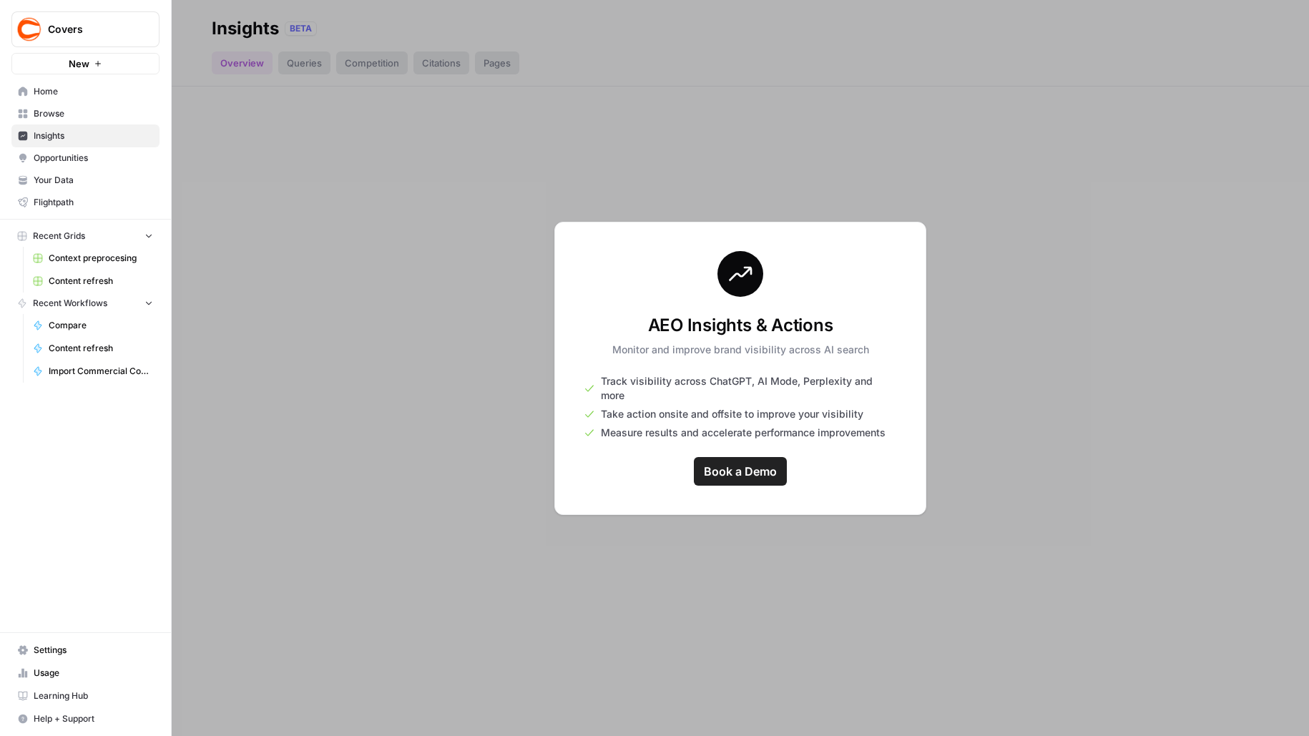
click at [58, 107] on span "Browse" at bounding box center [93, 113] width 119 height 13
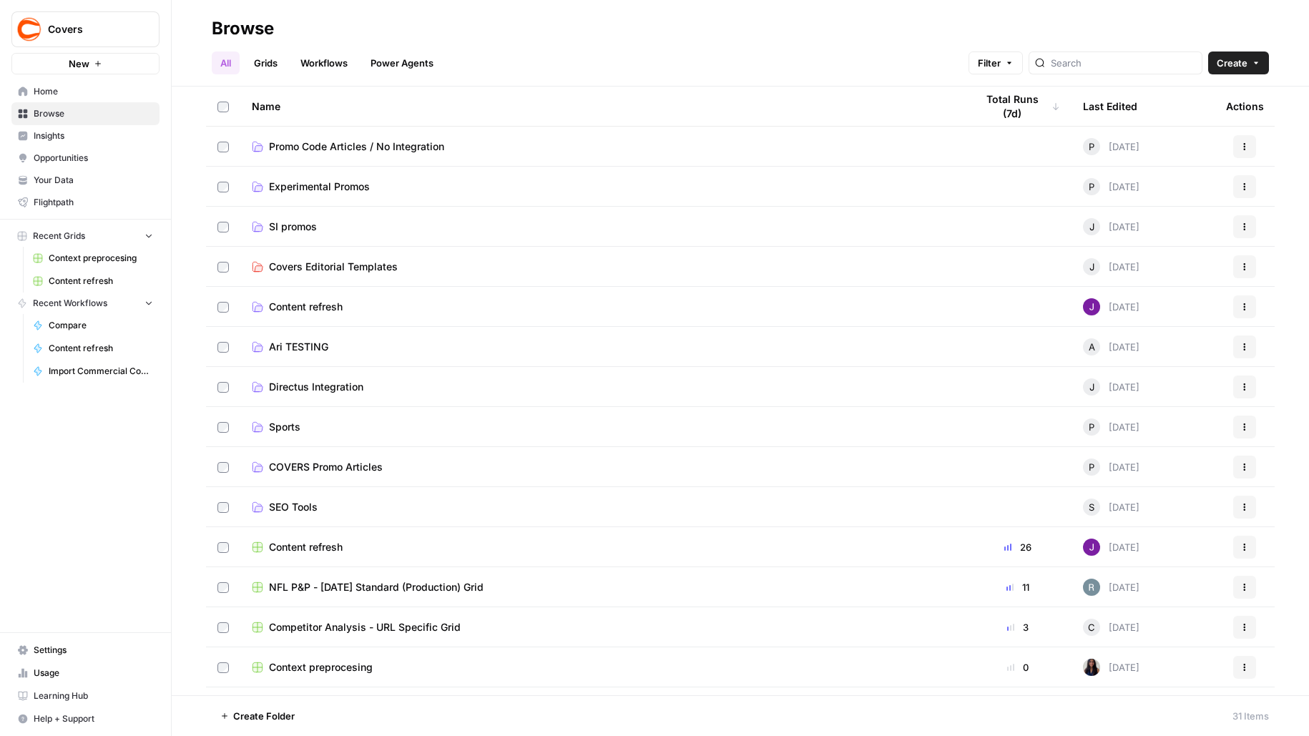
click at [54, 175] on span "Your Data" at bounding box center [93, 180] width 119 height 13
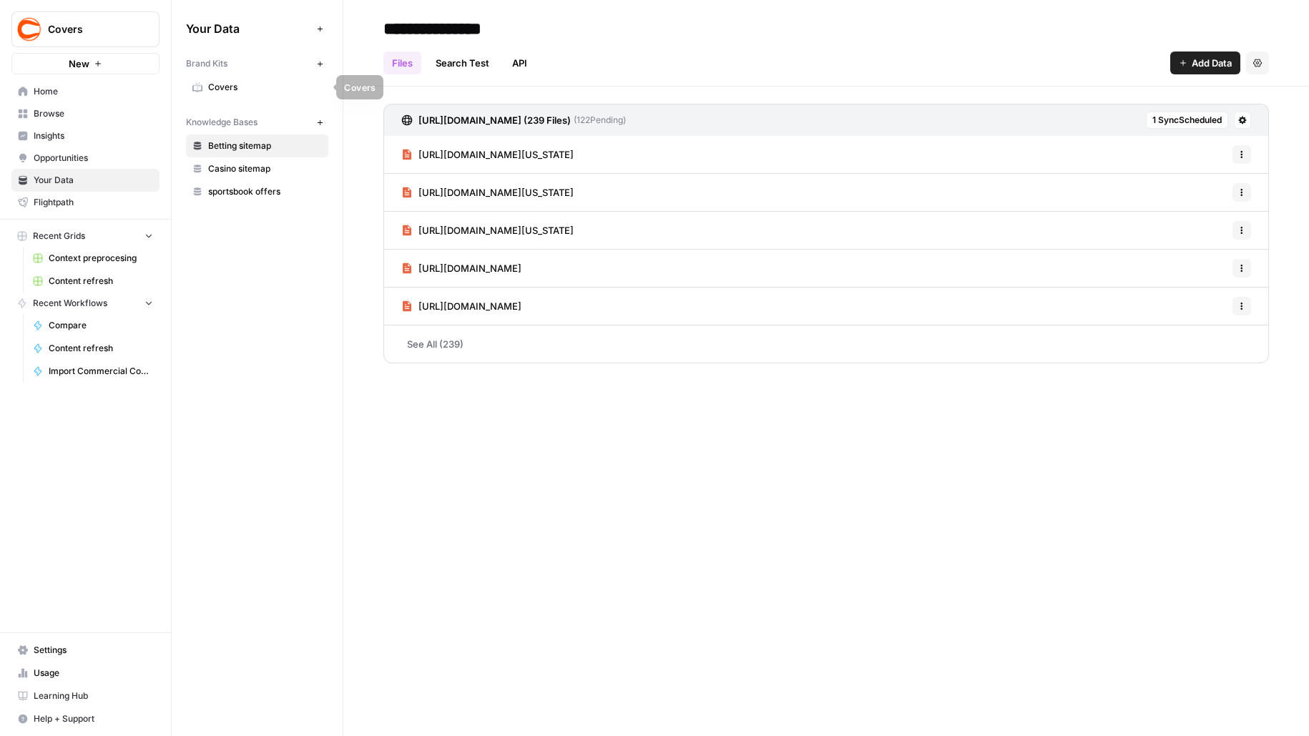
click at [263, 77] on link "Covers" at bounding box center [257, 87] width 142 height 23
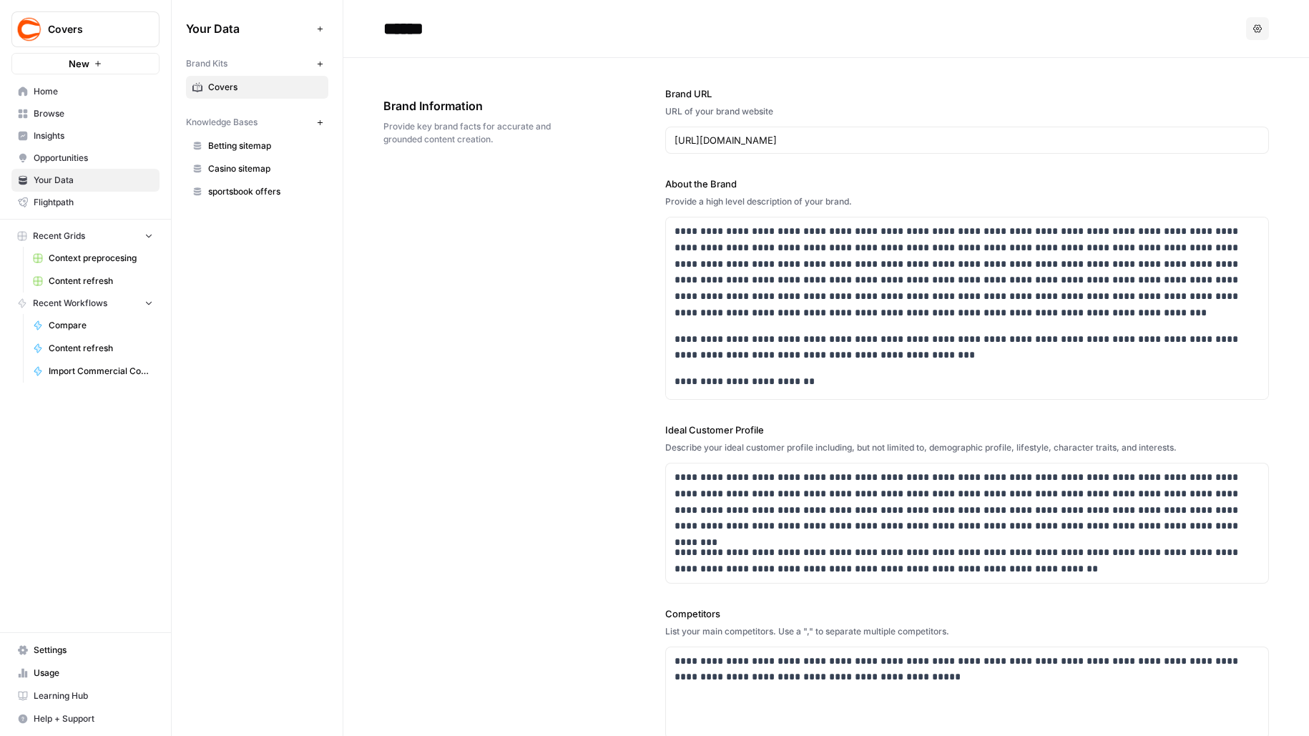
click at [85, 112] on span "Browse" at bounding box center [93, 113] width 119 height 13
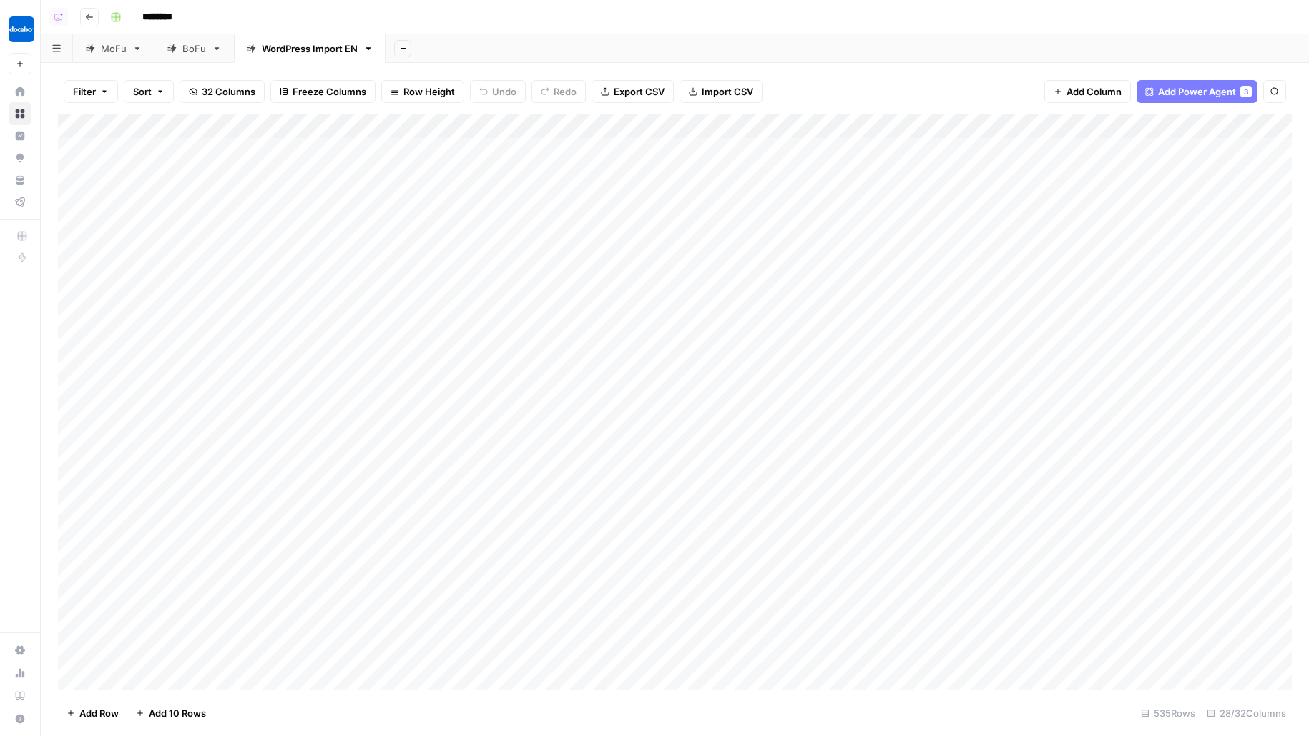
click at [222, 124] on div "Add Column" at bounding box center [675, 401] width 1234 height 575
click at [273, 194] on span "All Rows" at bounding box center [289, 197] width 90 height 14
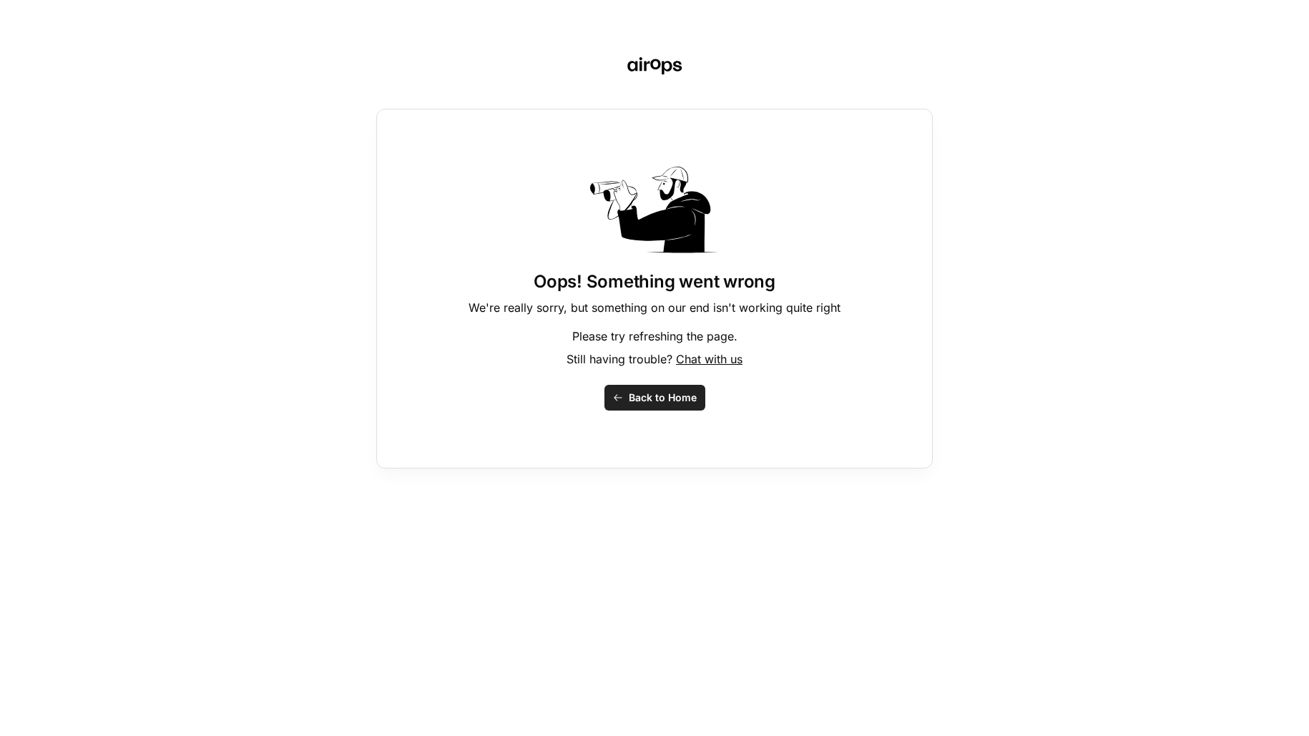
click at [612, 388] on button "Back to Home" at bounding box center [654, 398] width 101 height 26
